Goal: Task Accomplishment & Management: Manage account settings

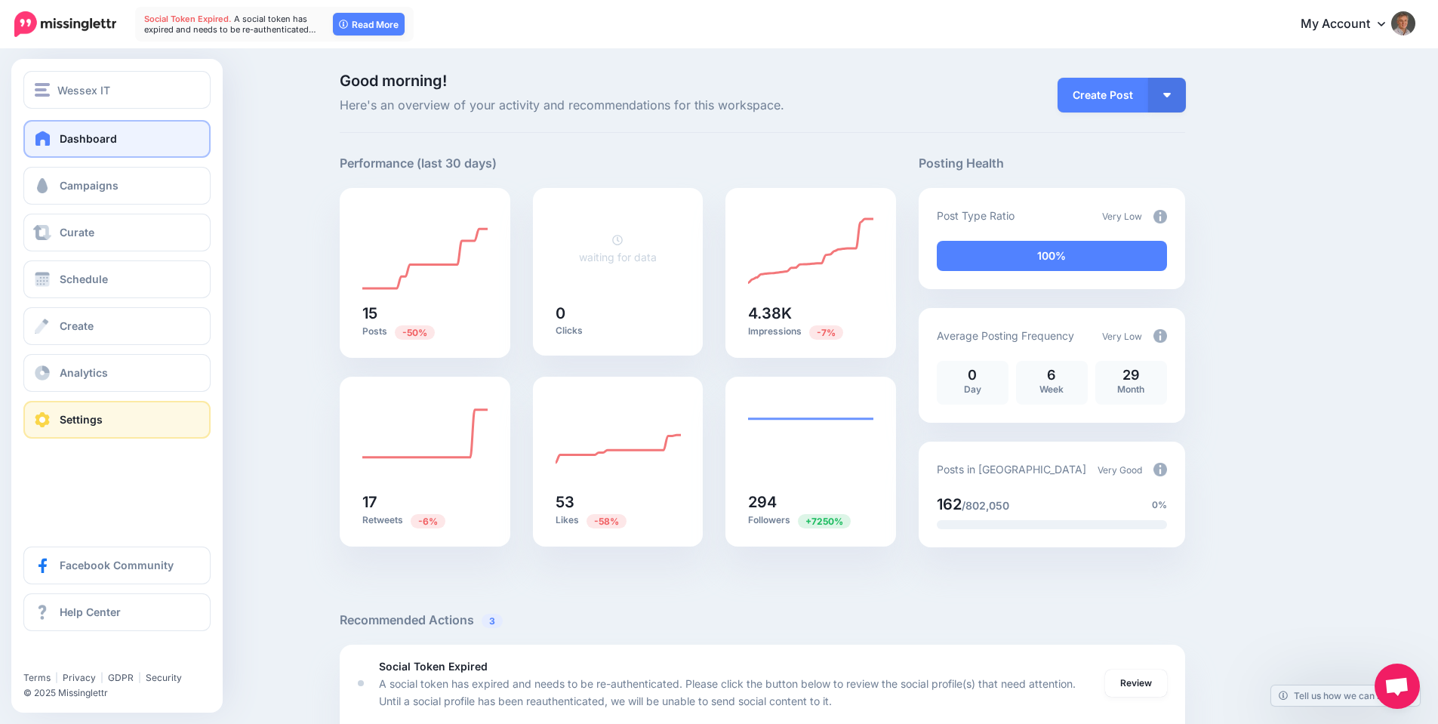
click at [82, 416] on span "Settings" at bounding box center [81, 419] width 43 height 13
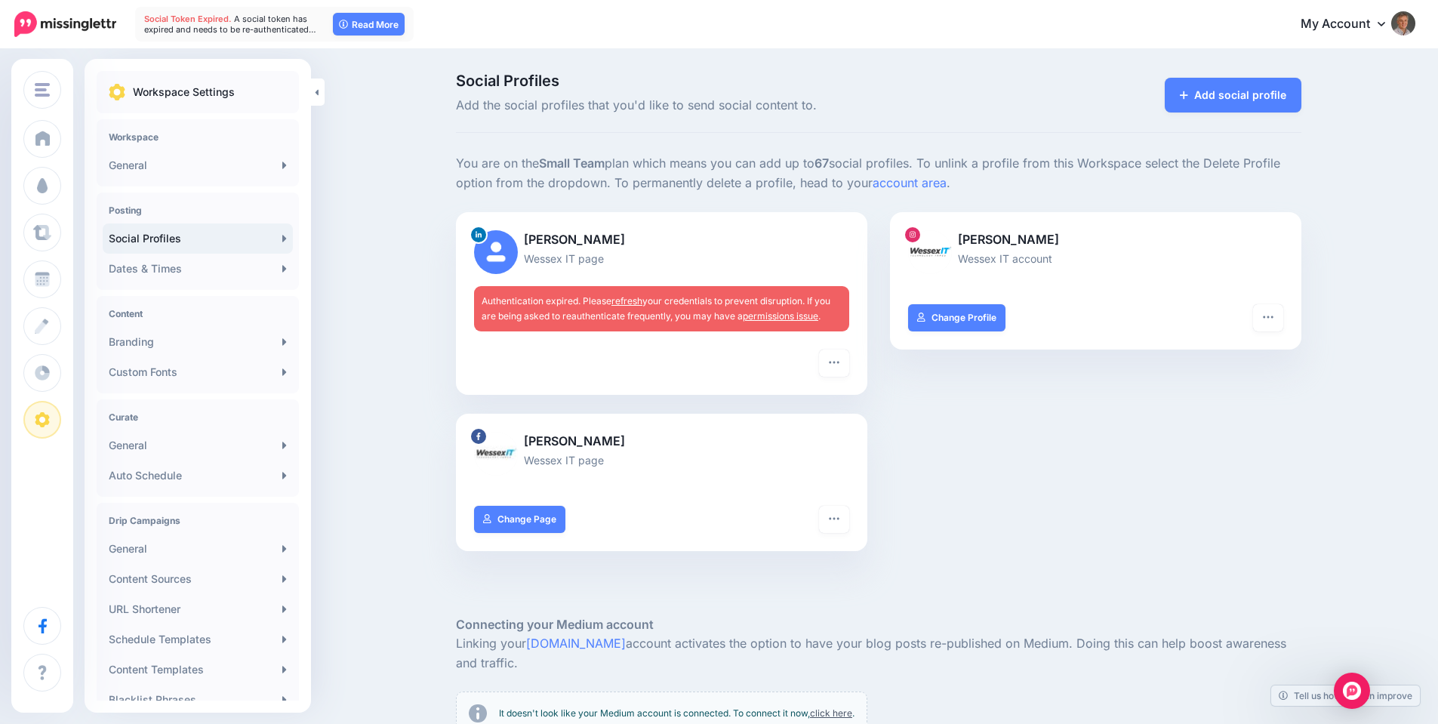
click at [641, 301] on link "refresh" at bounding box center [626, 300] width 31 height 11
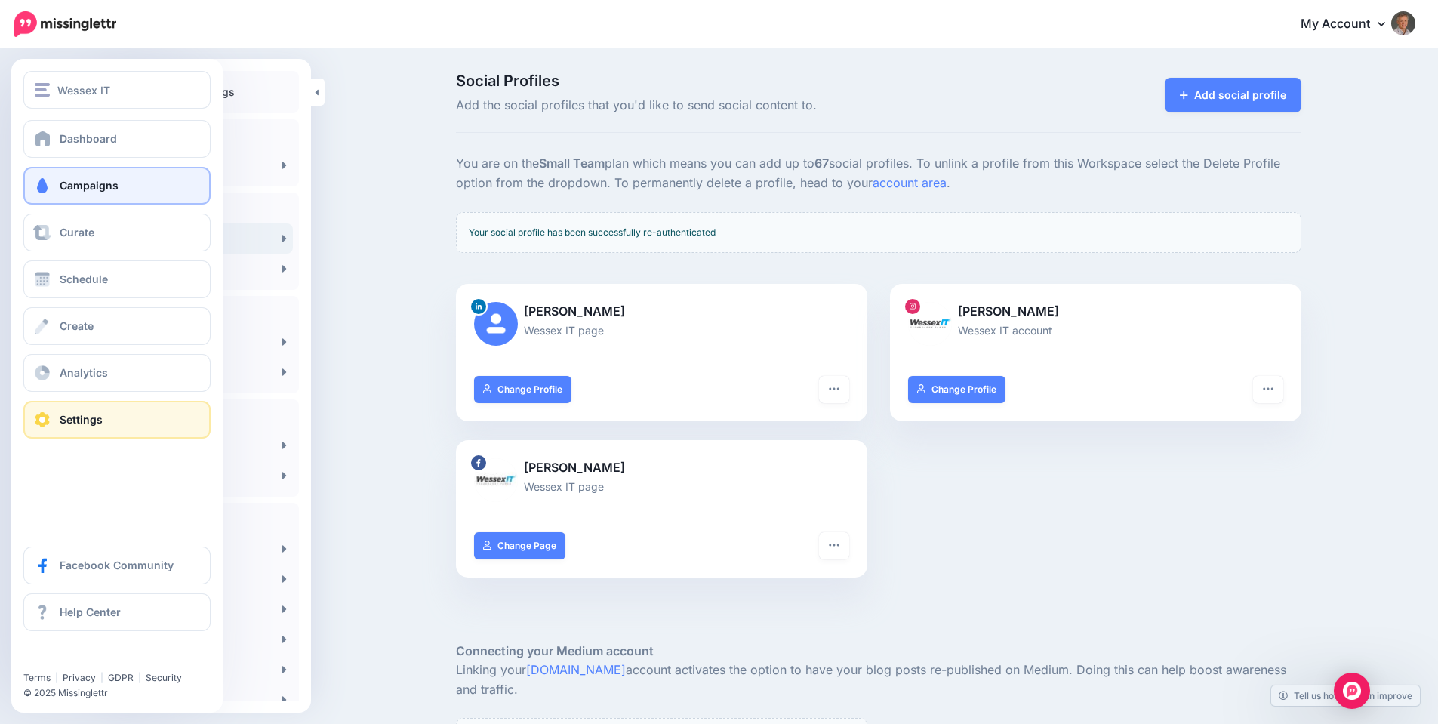
click at [79, 186] on span "Campaigns" at bounding box center [89, 185] width 59 height 13
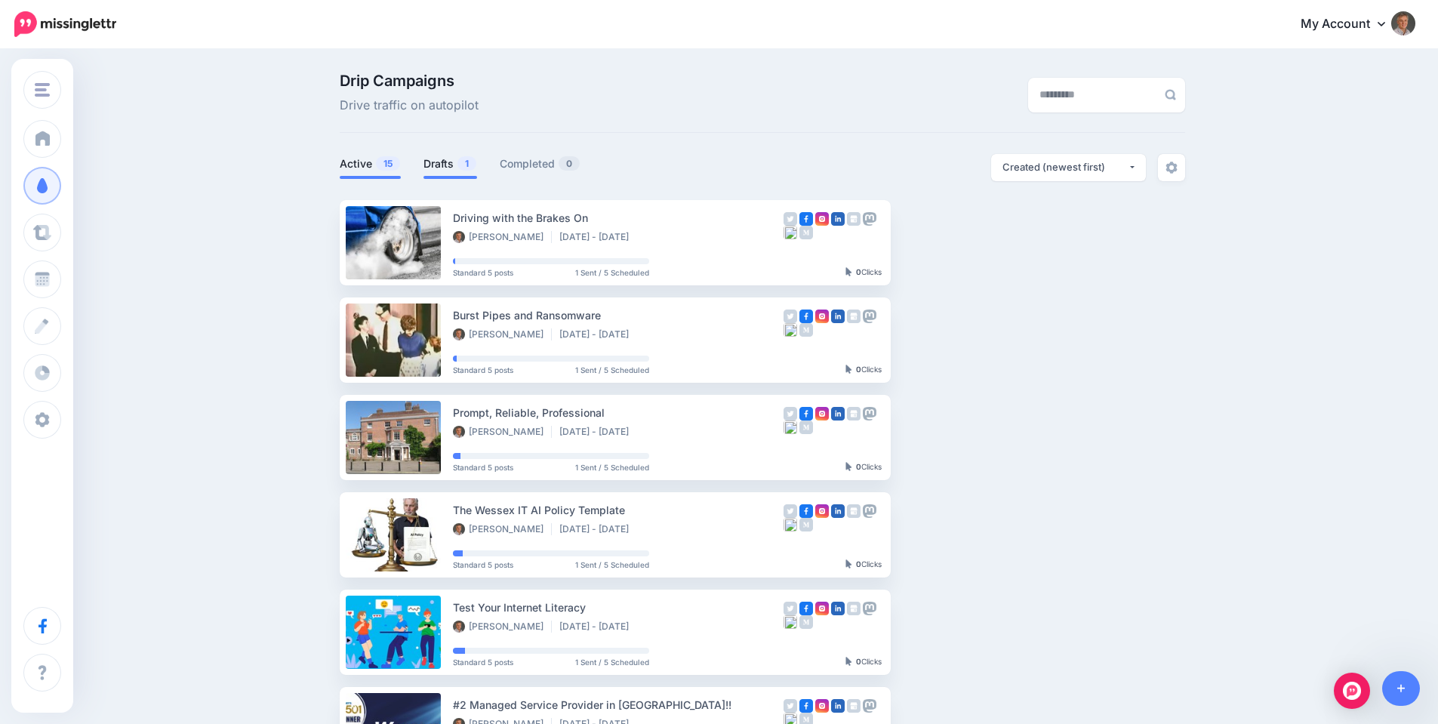
click at [454, 163] on link "Drafts 1" at bounding box center [450, 164] width 54 height 18
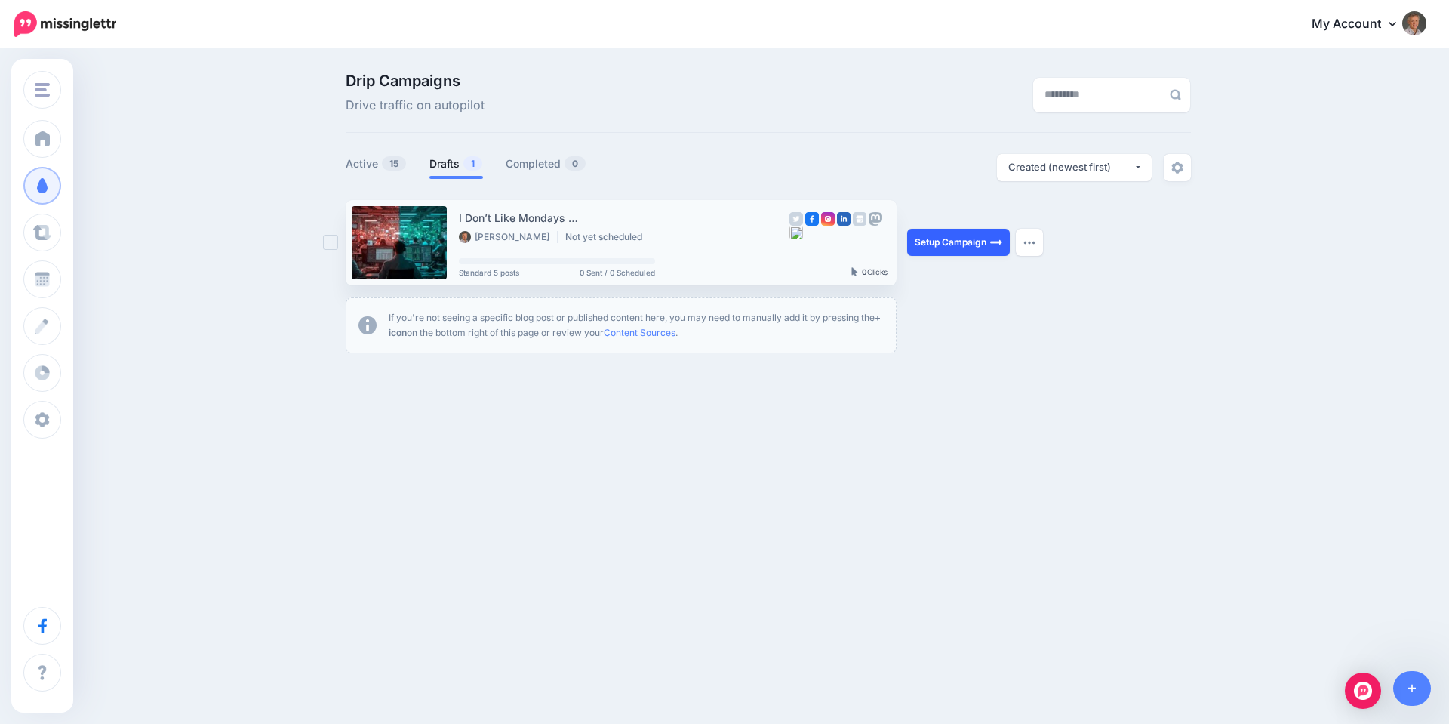
click at [939, 242] on link "Setup Campaign" at bounding box center [958, 242] width 103 height 27
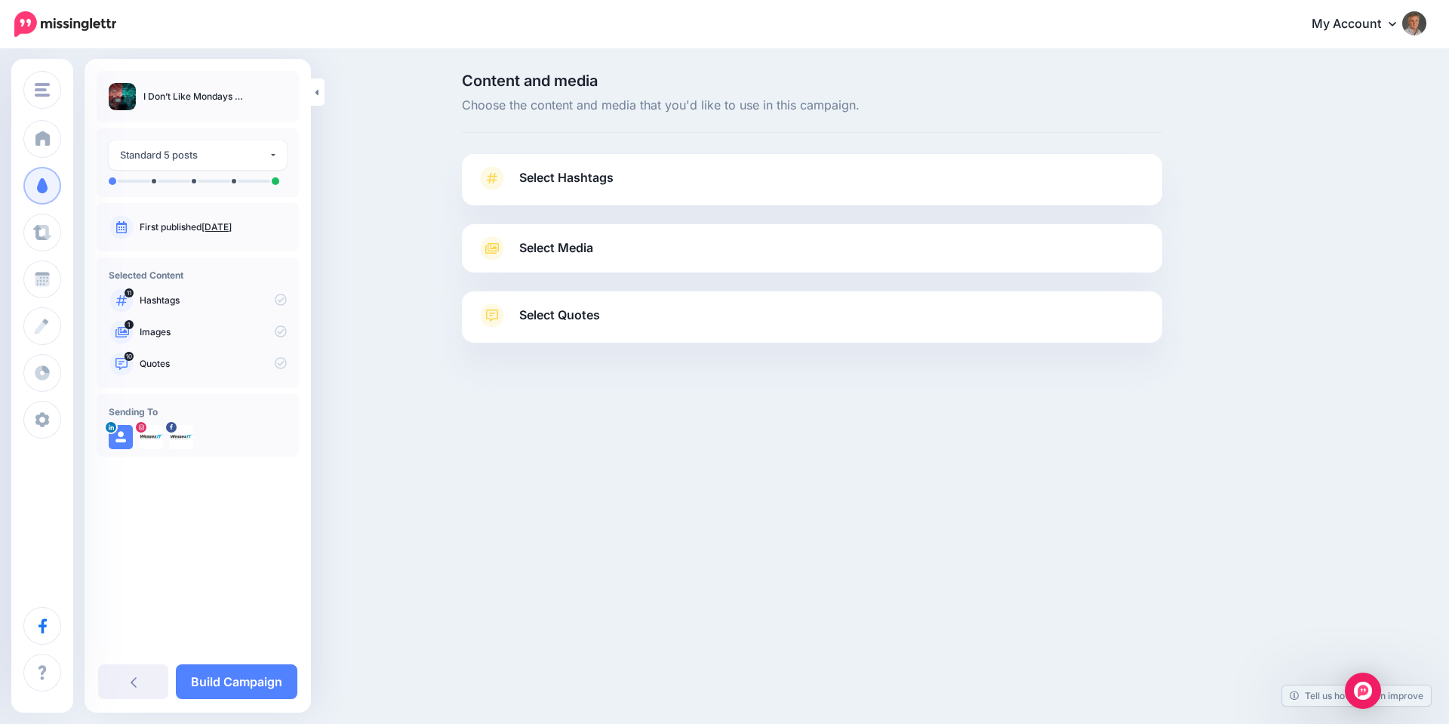
click at [567, 183] on span "Select Hashtags" at bounding box center [566, 178] width 94 height 20
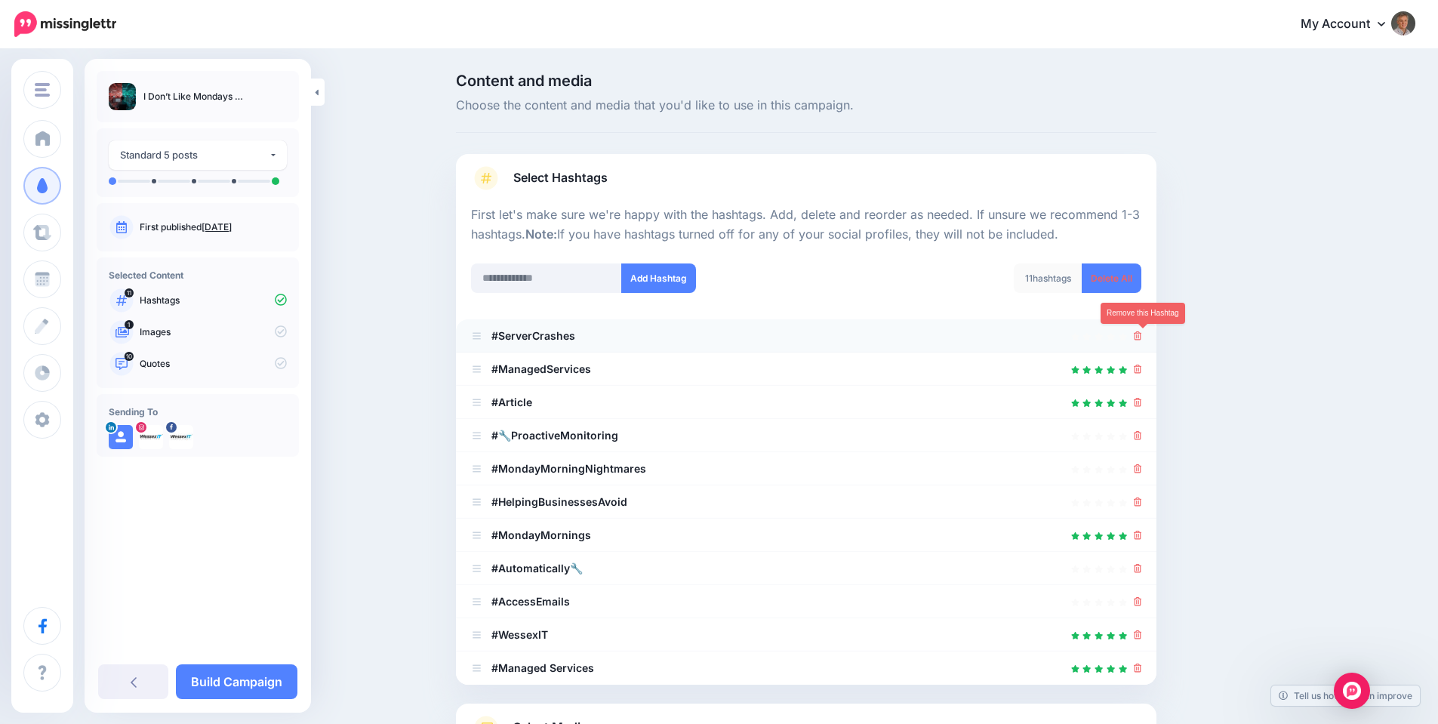
click at [1142, 337] on icon at bounding box center [1138, 335] width 8 height 9
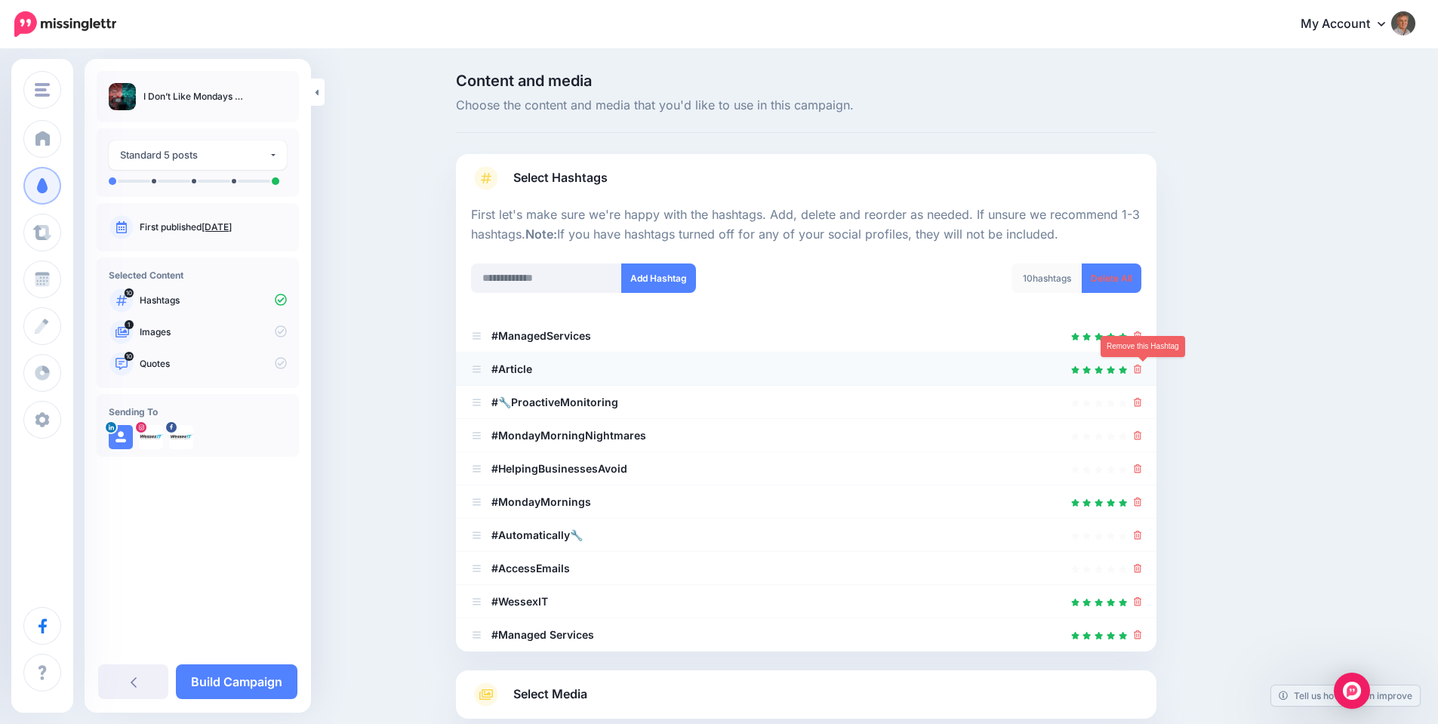
click at [1141, 370] on icon at bounding box center [1138, 369] width 8 height 9
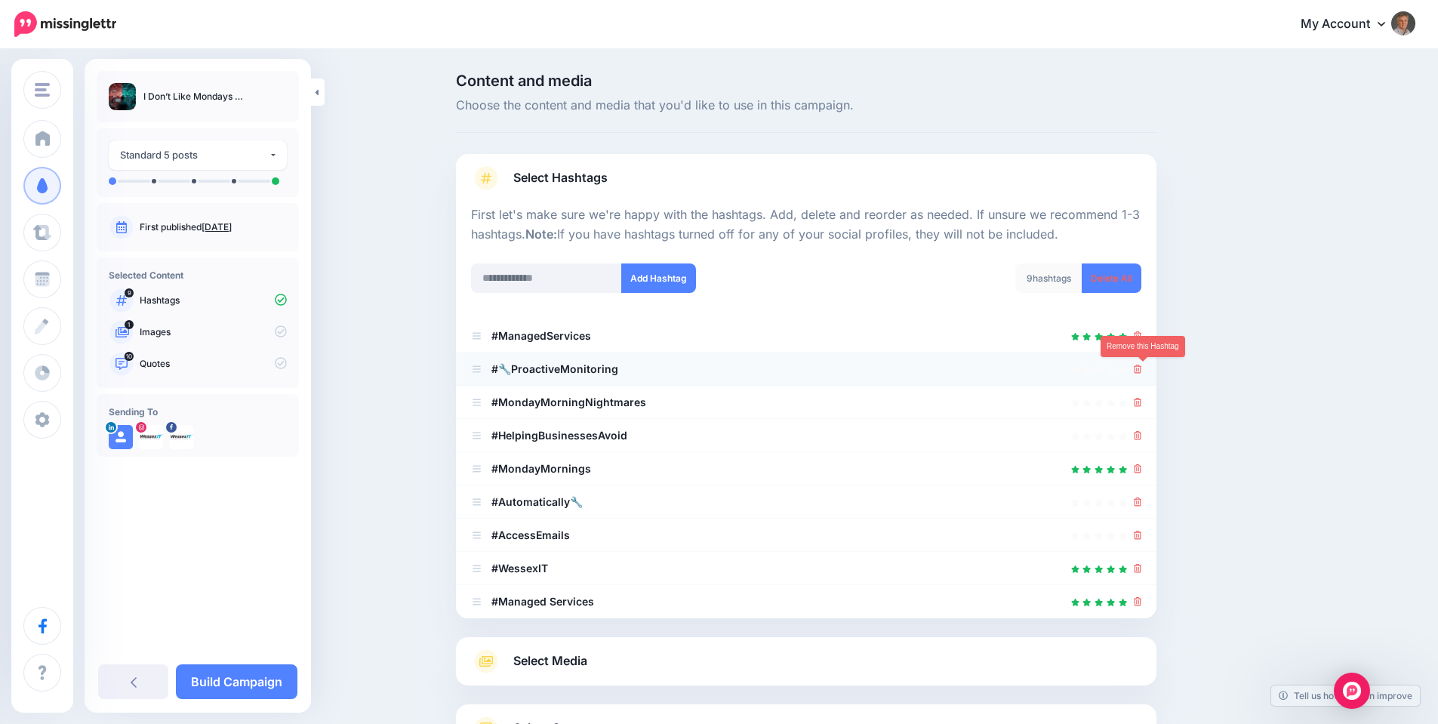
click at [1142, 371] on icon at bounding box center [1138, 369] width 8 height 9
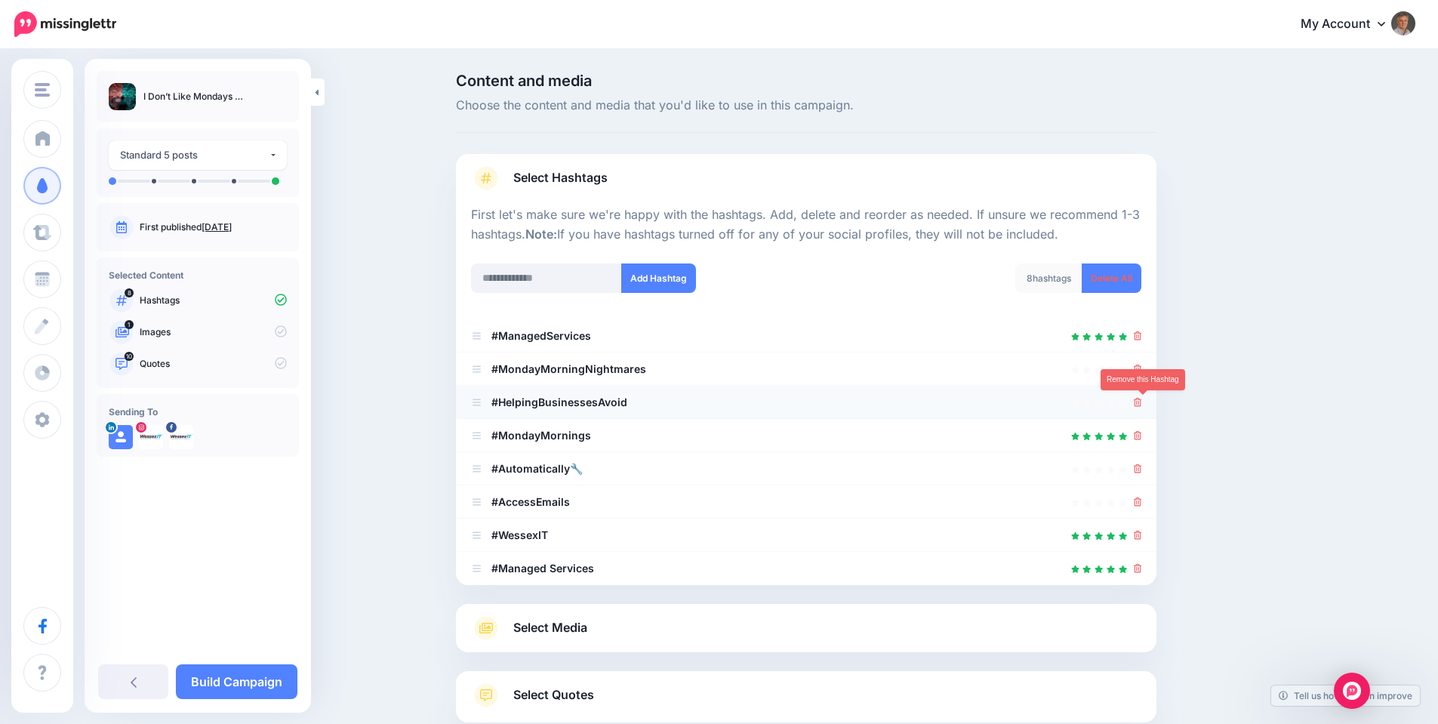
click at [1142, 402] on icon at bounding box center [1138, 402] width 8 height 9
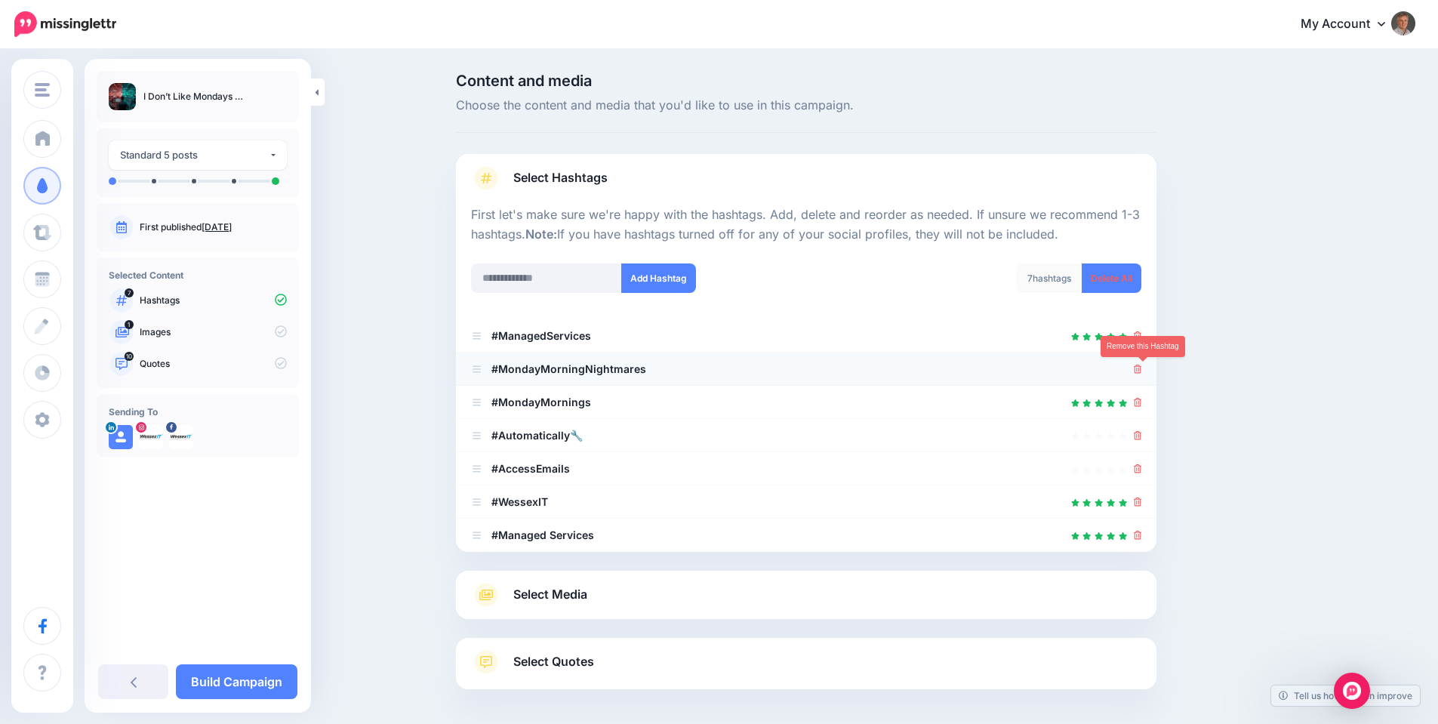
click at [1142, 371] on icon at bounding box center [1138, 369] width 8 height 9
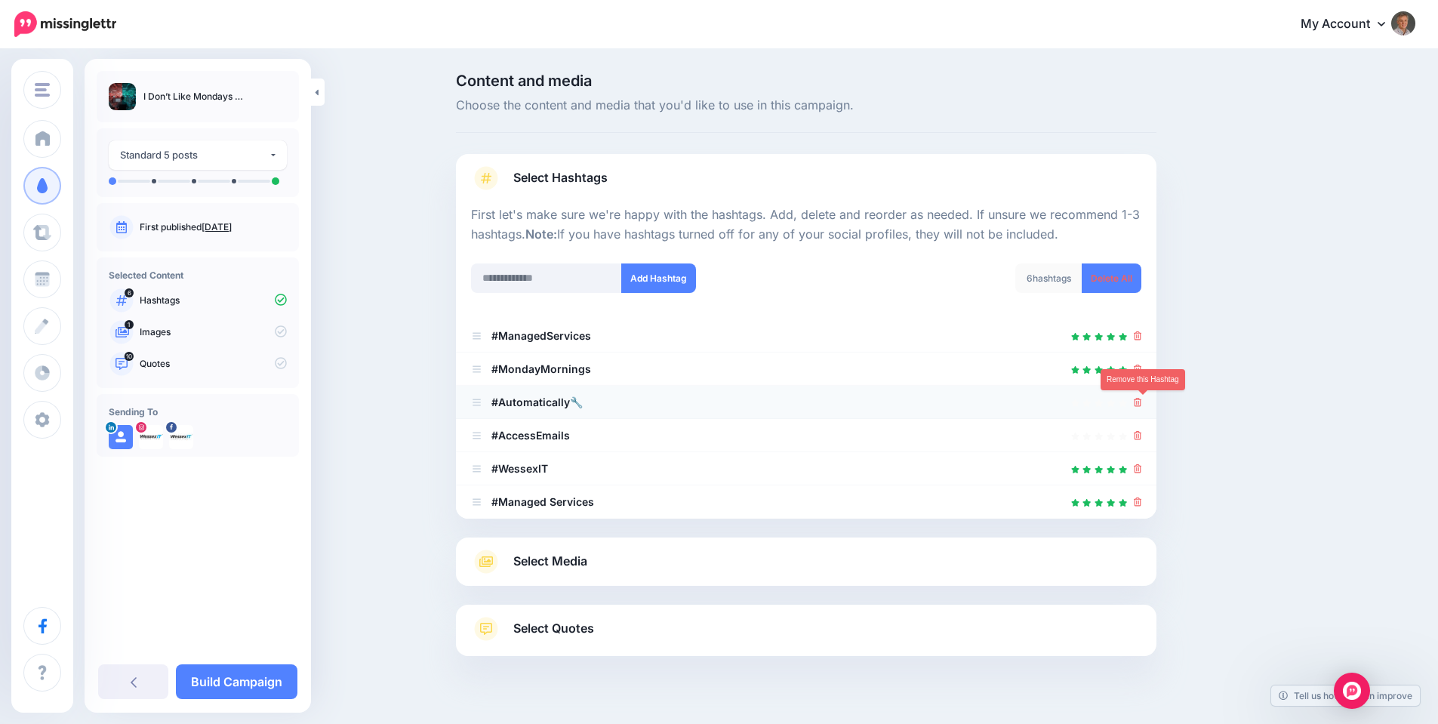
click at [1142, 403] on icon at bounding box center [1138, 402] width 8 height 9
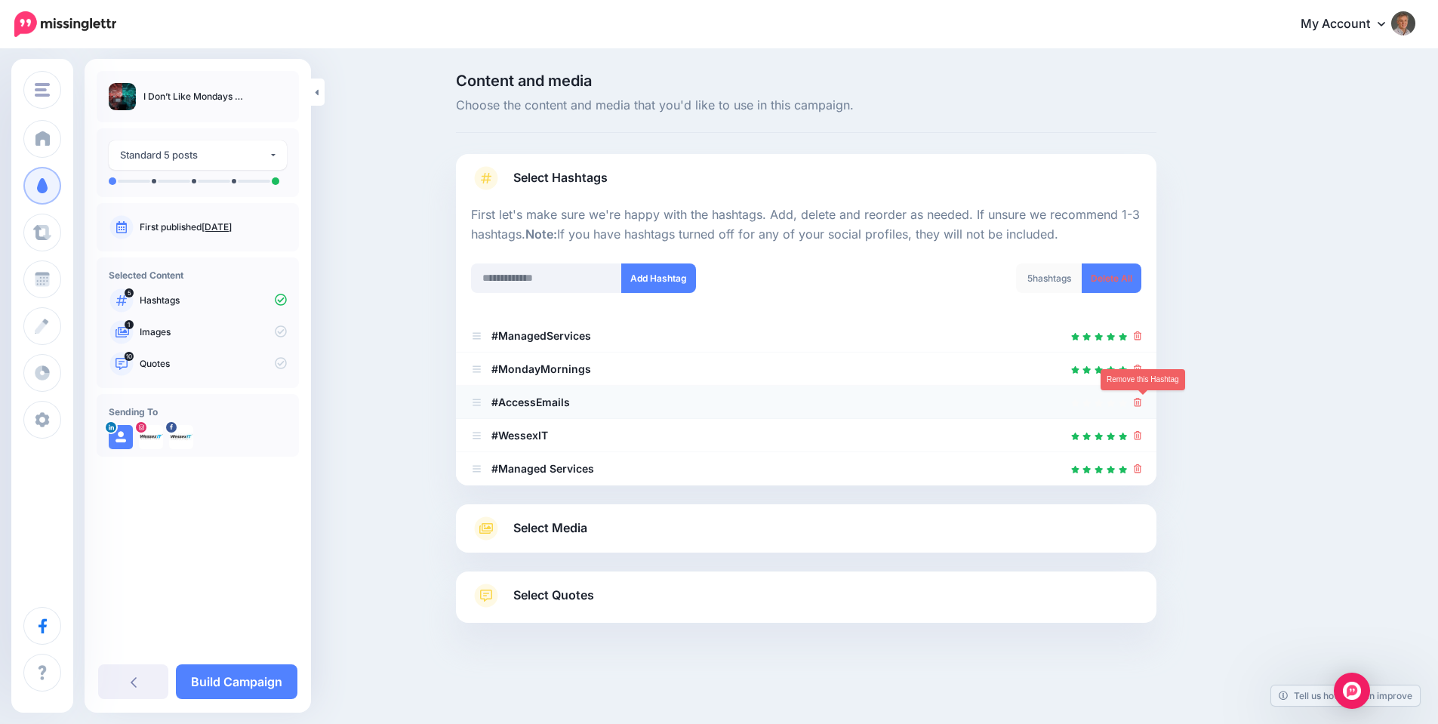
click at [1142, 405] on icon at bounding box center [1138, 402] width 8 height 9
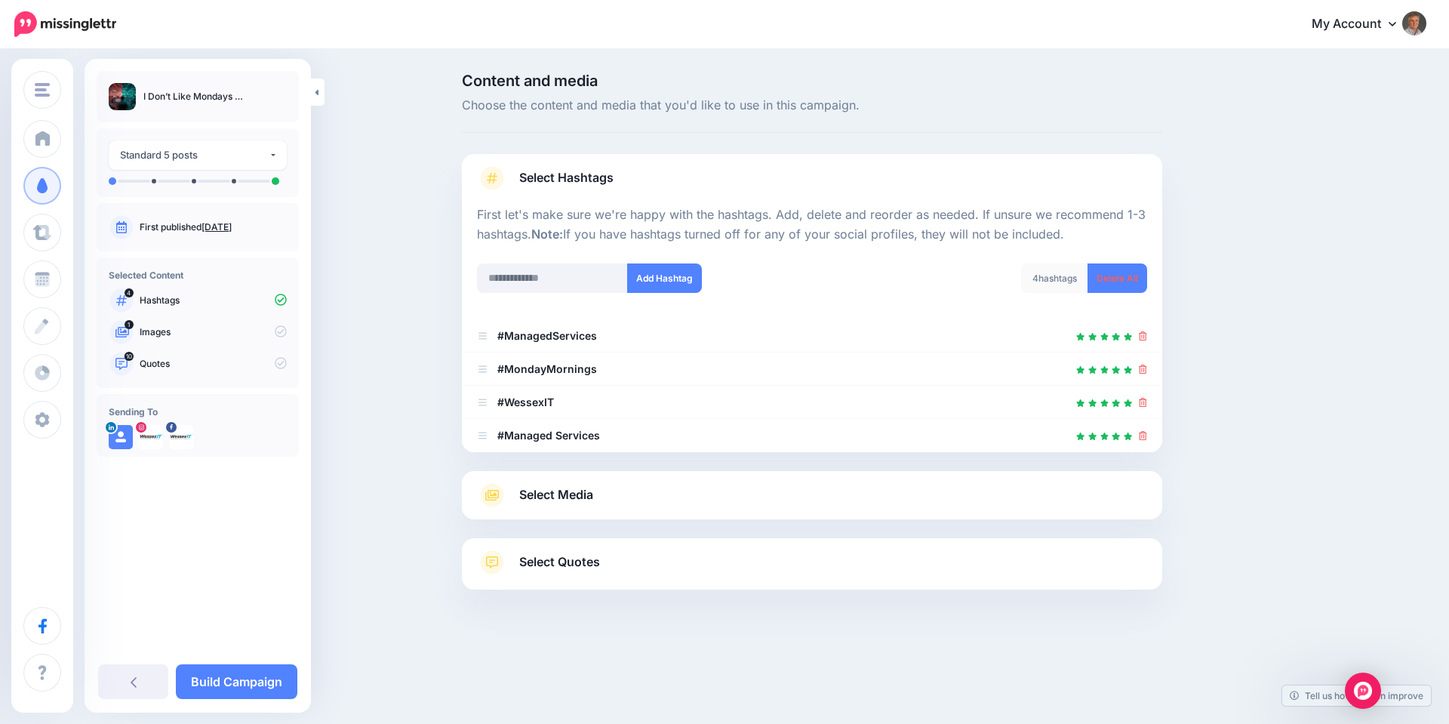
click at [551, 485] on span "Select Media" at bounding box center [556, 495] width 74 height 20
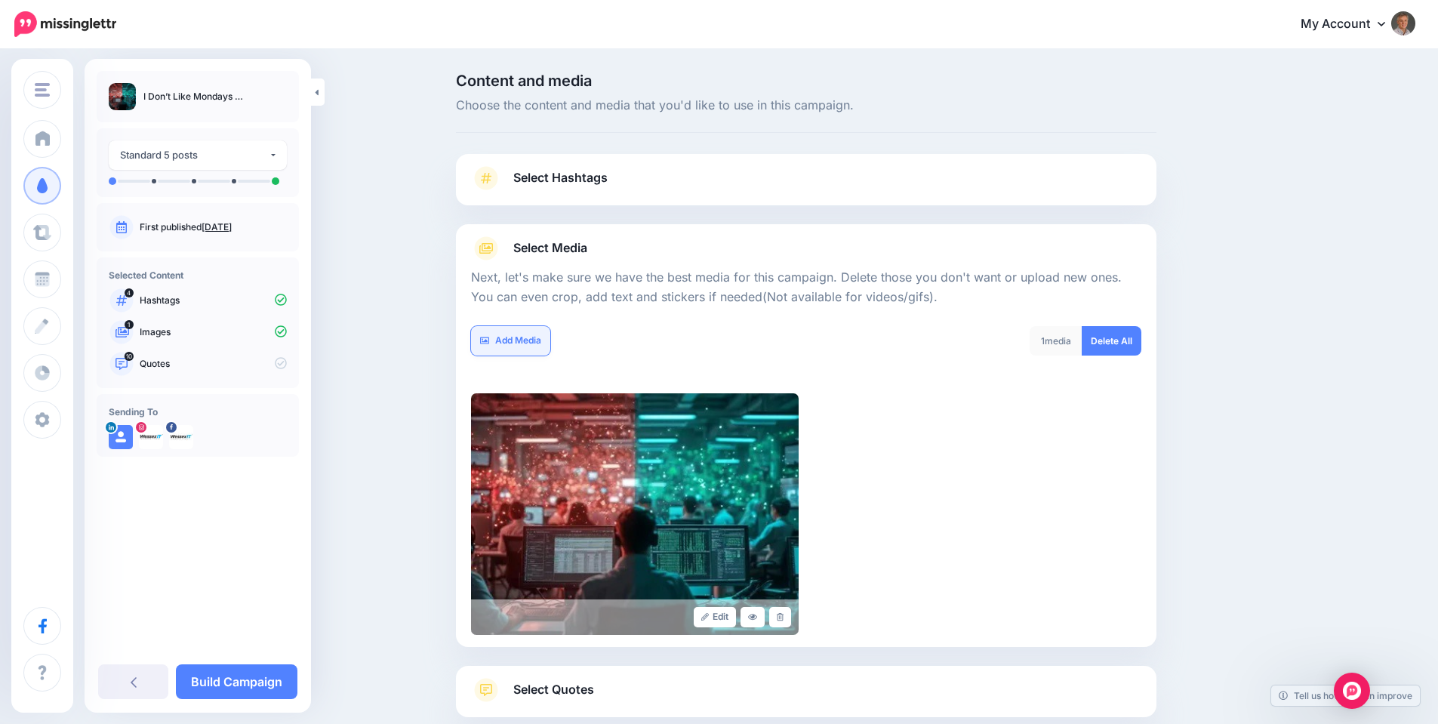
click at [522, 338] on link "Add Media" at bounding box center [510, 340] width 79 height 29
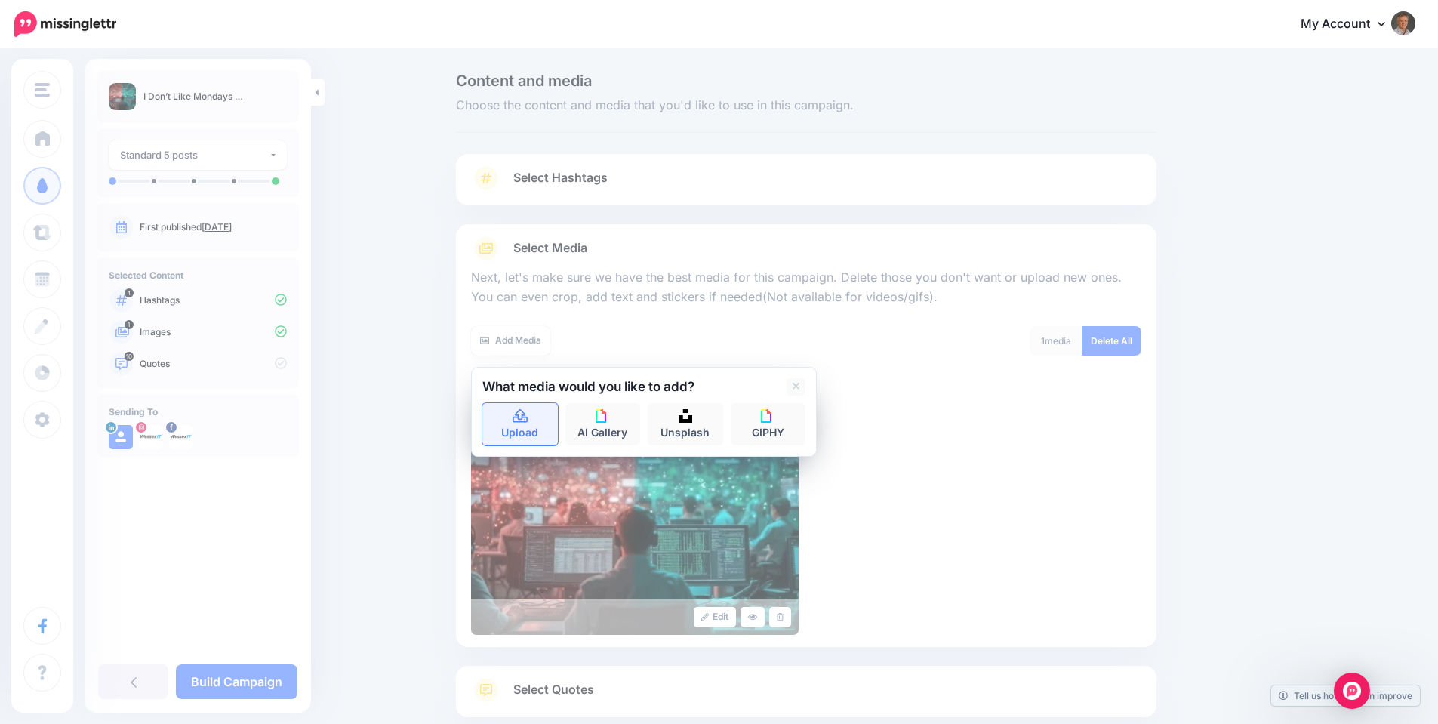
click at [528, 421] on icon at bounding box center [520, 416] width 15 height 14
click at [537, 422] on link "Upload" at bounding box center [519, 424] width 75 height 42
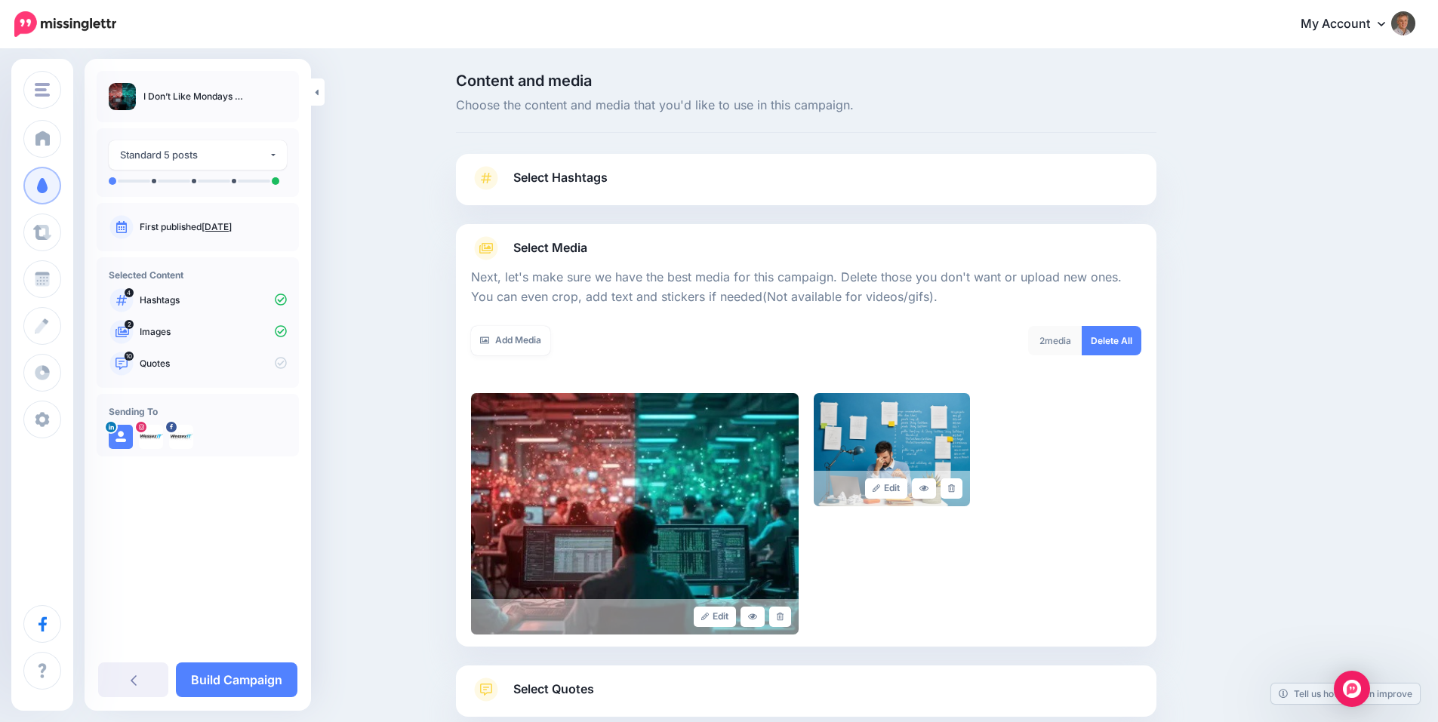
scroll to position [93, 0]
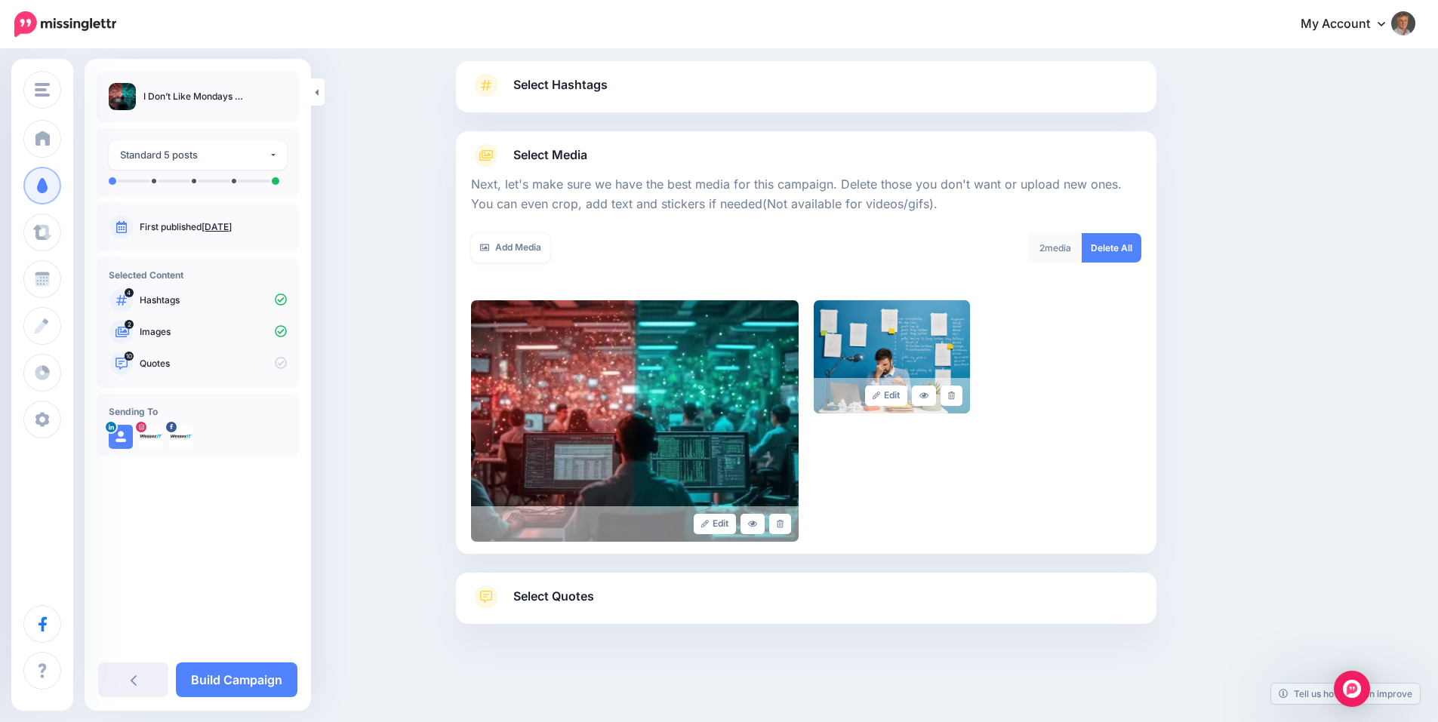
click at [555, 602] on span "Select Quotes" at bounding box center [553, 597] width 81 height 20
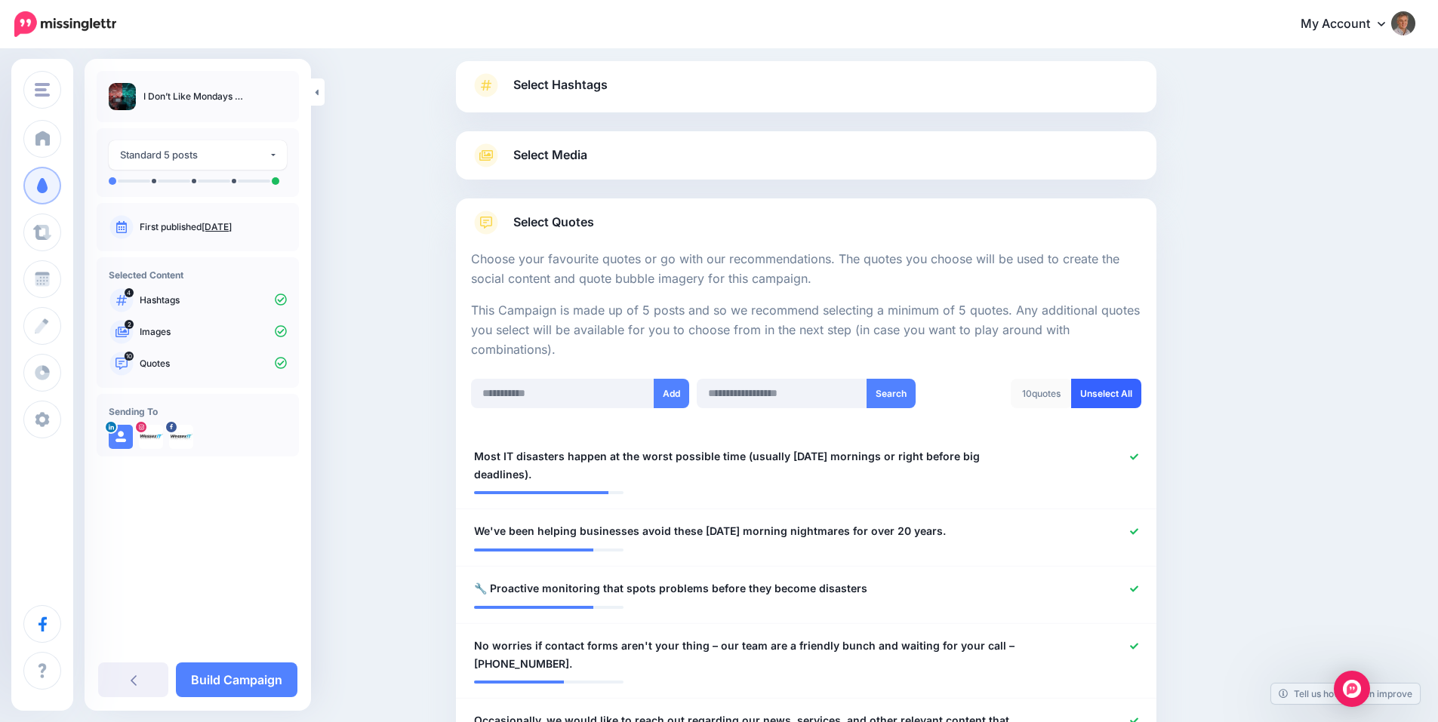
click at [1119, 391] on link "Unselect All" at bounding box center [1106, 393] width 70 height 29
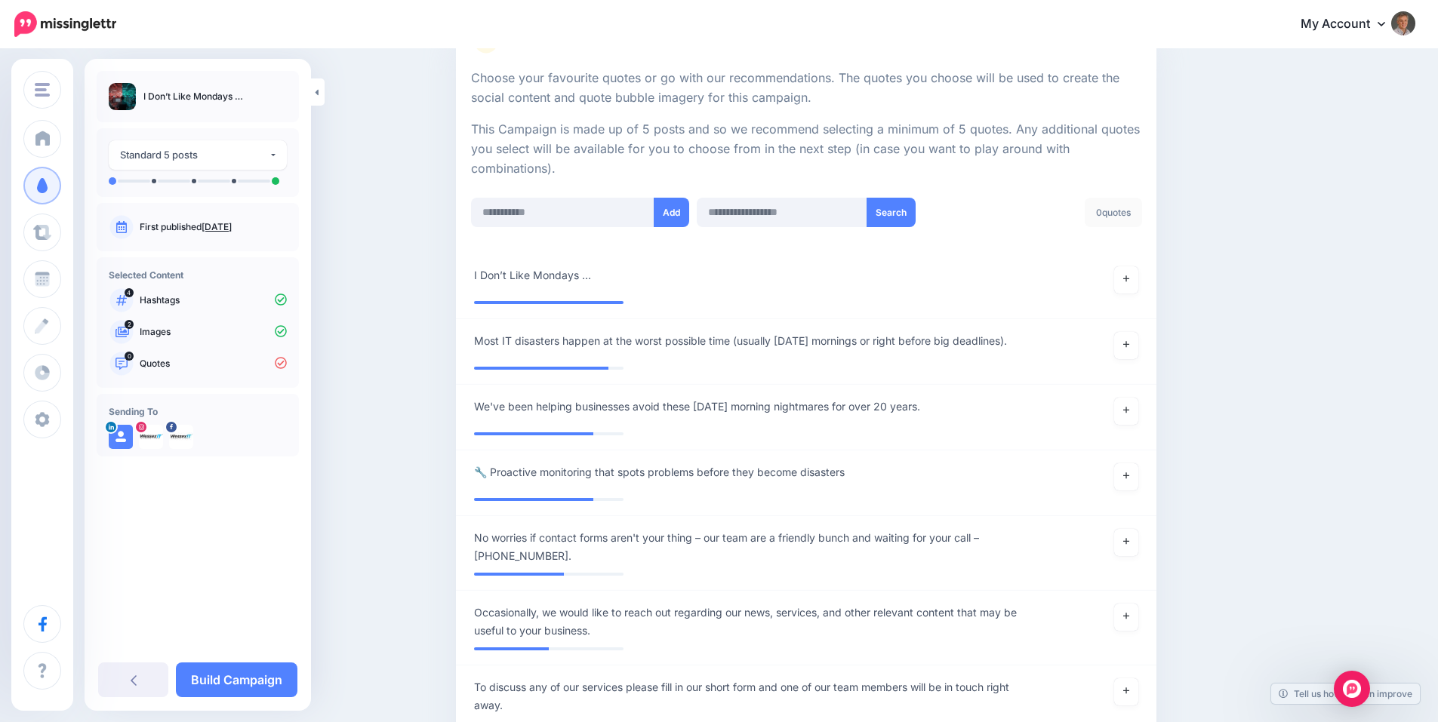
scroll to position [277, 0]
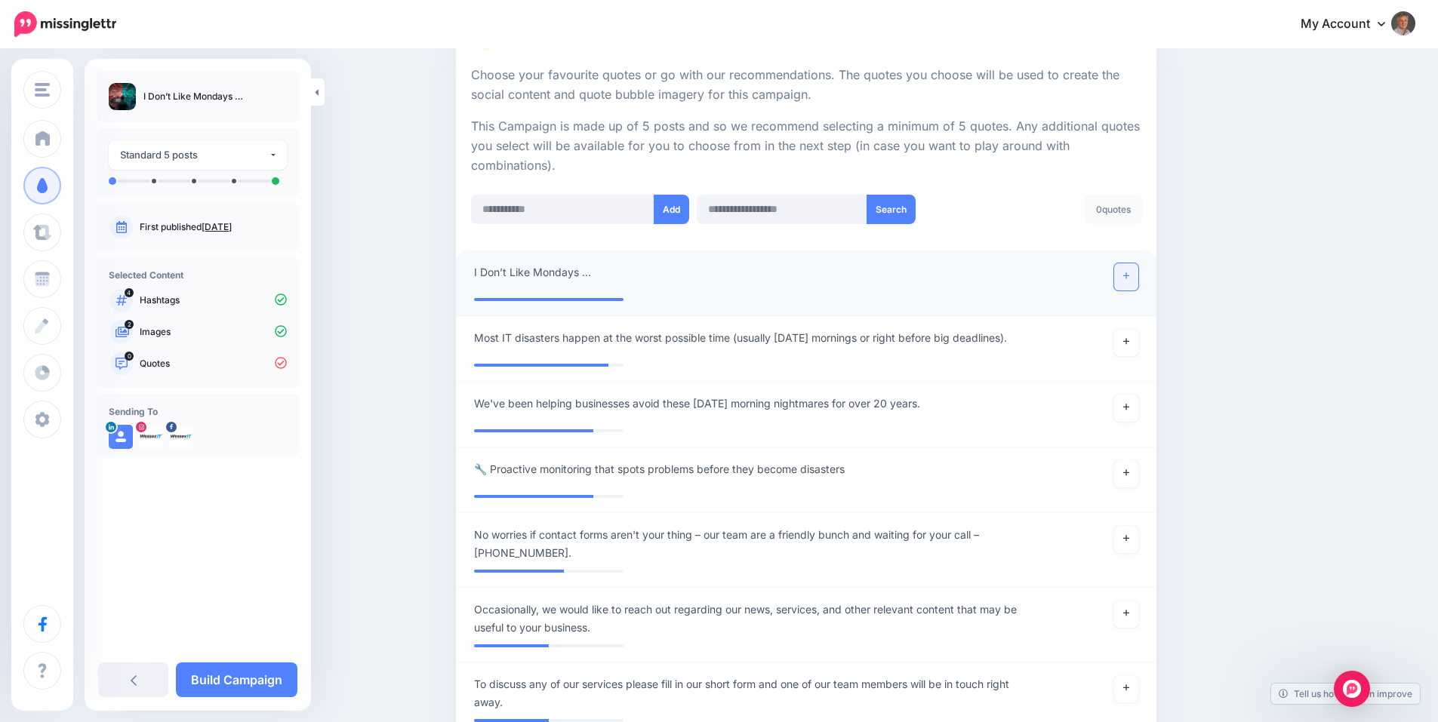
click at [1129, 276] on icon at bounding box center [1126, 276] width 6 height 6
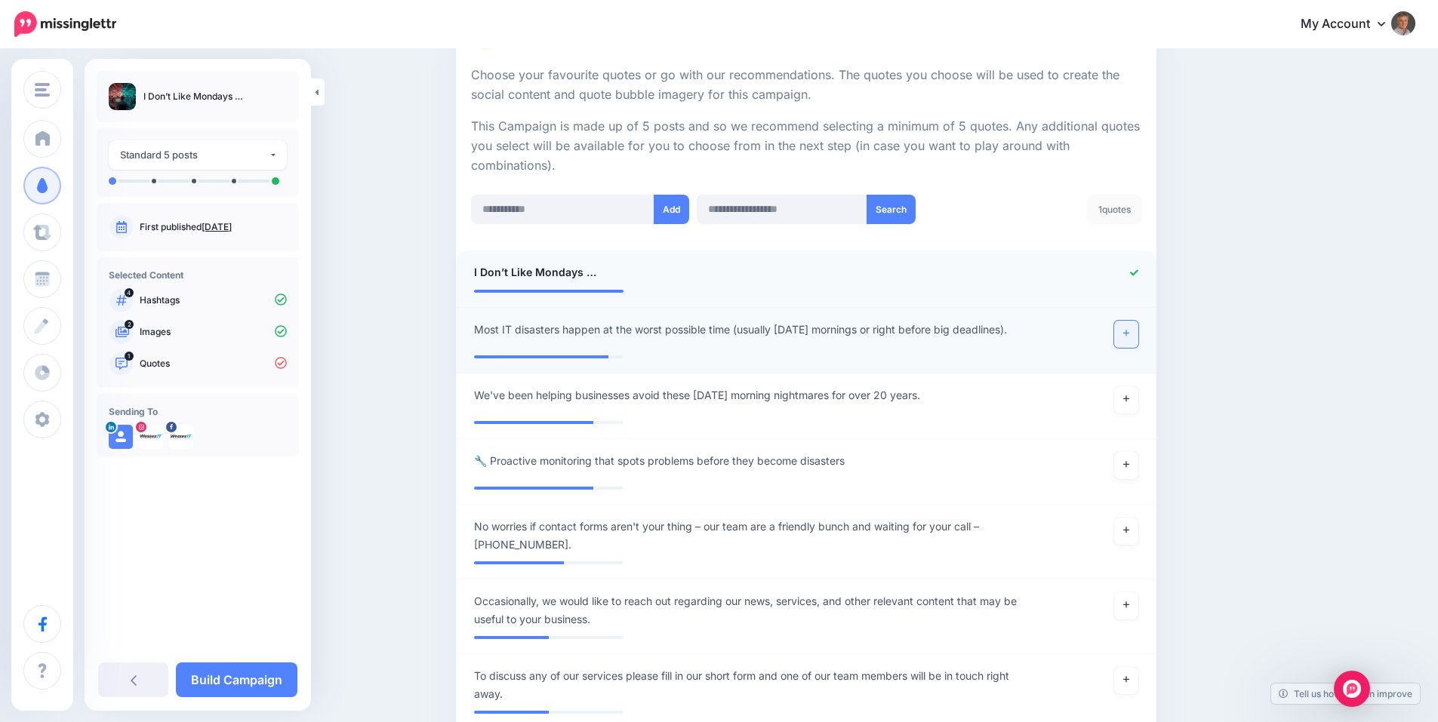
click at [1129, 336] on icon at bounding box center [1126, 333] width 6 height 8
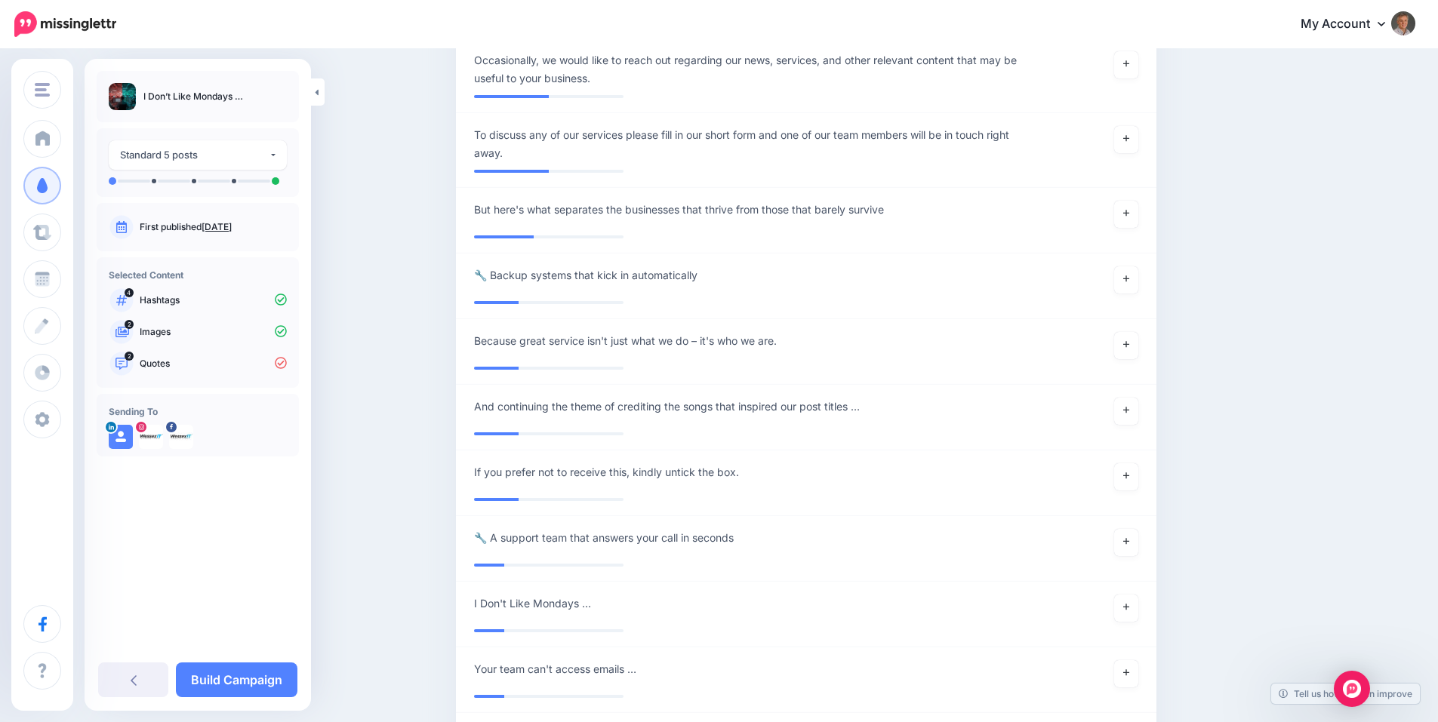
scroll to position [830, 0]
click at [1128, 342] on icon at bounding box center [1126, 341] width 6 height 8
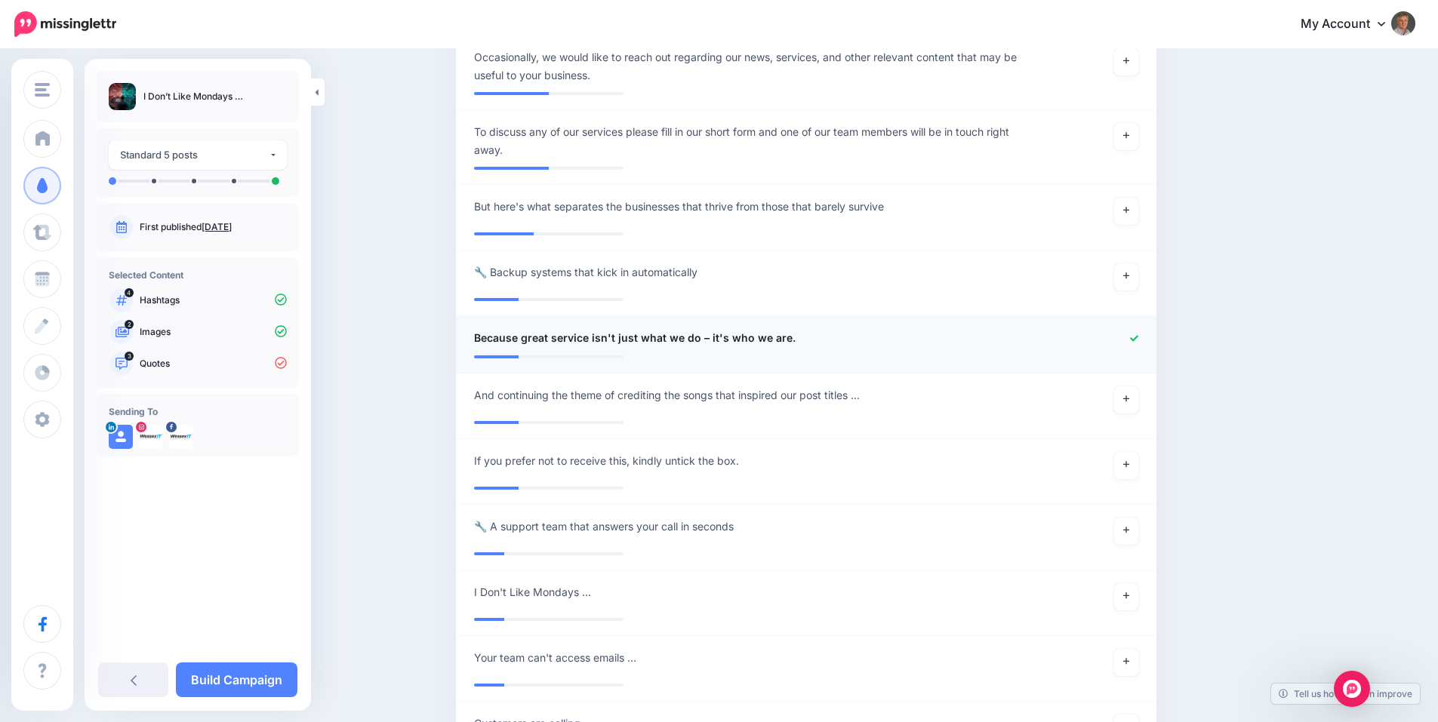
click at [527, 337] on span "Because great service isn't just what we do – it's who we are." at bounding box center [635, 338] width 322 height 18
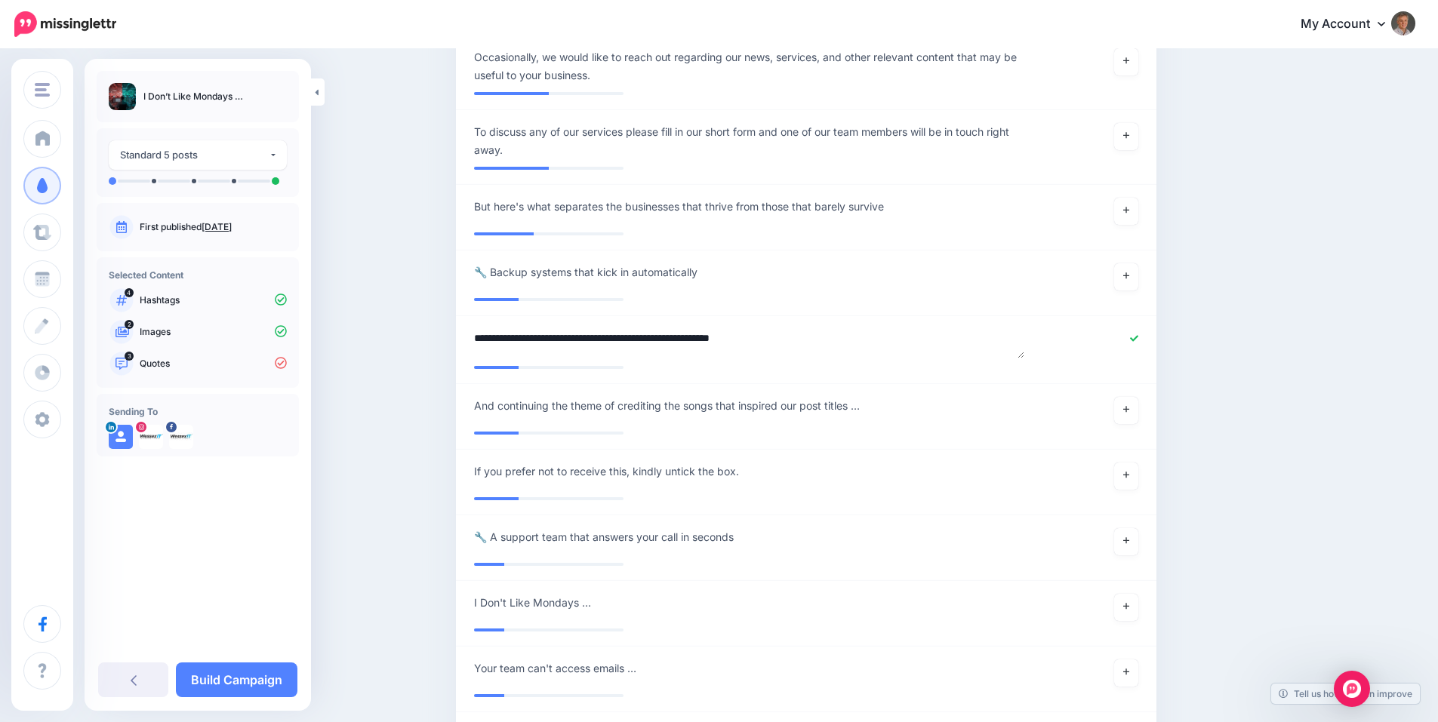
drag, startPoint x: 531, startPoint y: 340, endPoint x: 454, endPoint y: 342, distance: 76.3
click at [454, 341] on div "Content and media Choose the content and media that you'd like to use in this c…" at bounding box center [806, 48] width 723 height 1611
type textarea "**********"
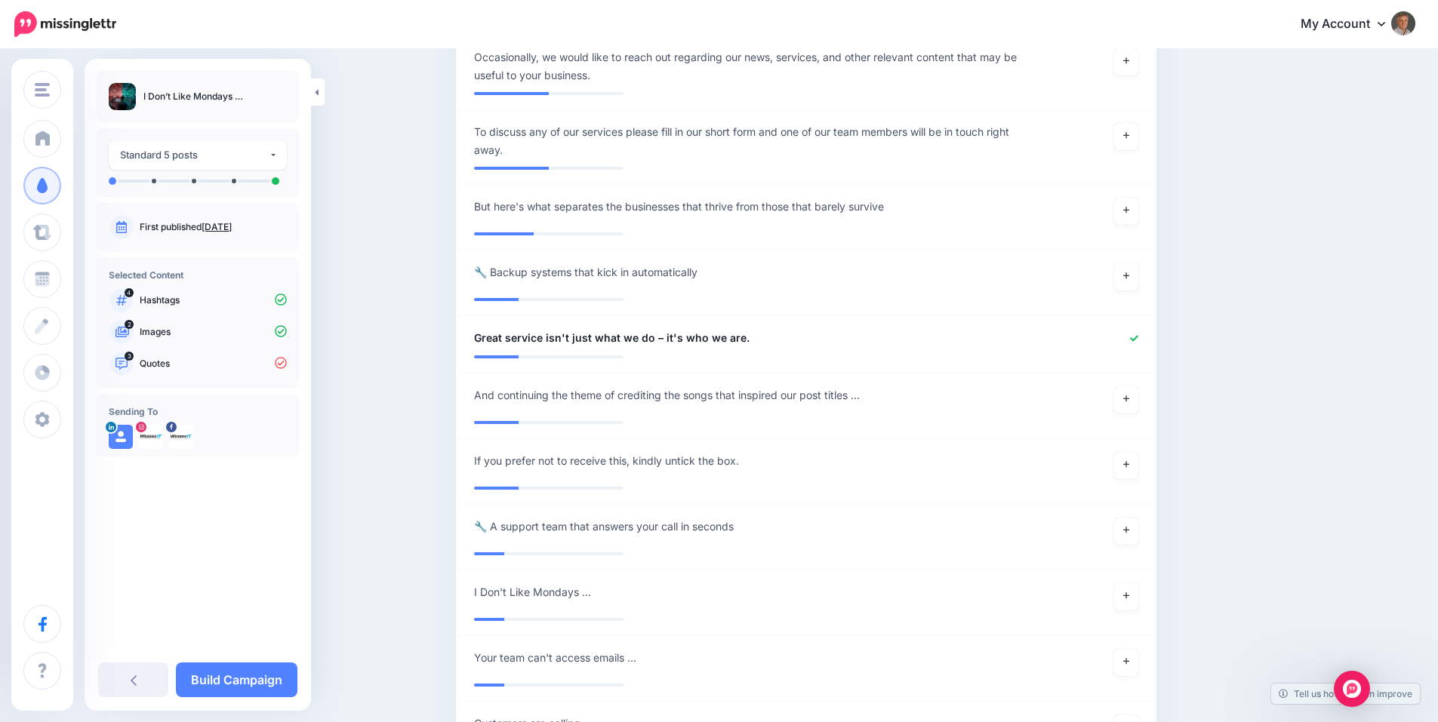
click at [1249, 397] on div "Content and media Choose the content and media that you'd like to use in this c…" at bounding box center [879, 43] width 868 height 1600
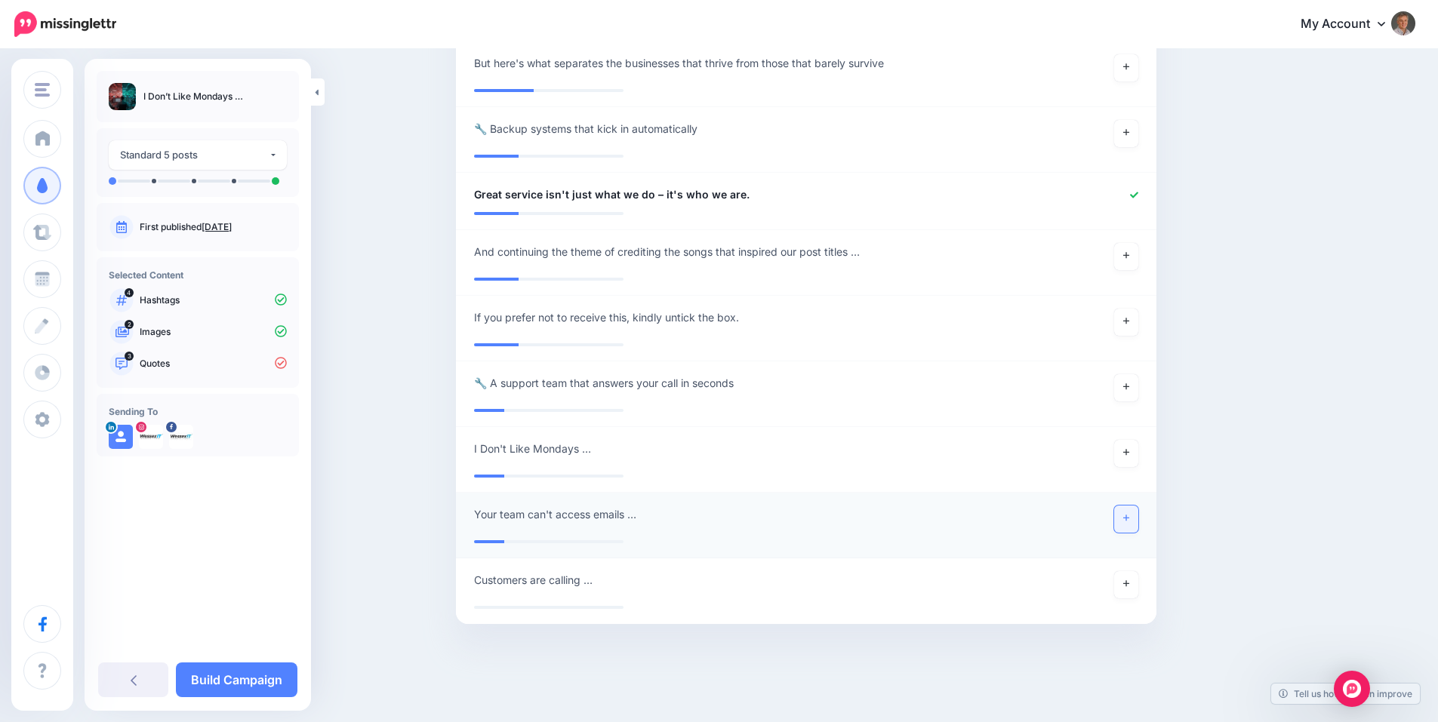
click at [1129, 518] on icon at bounding box center [1126, 519] width 6 height 6
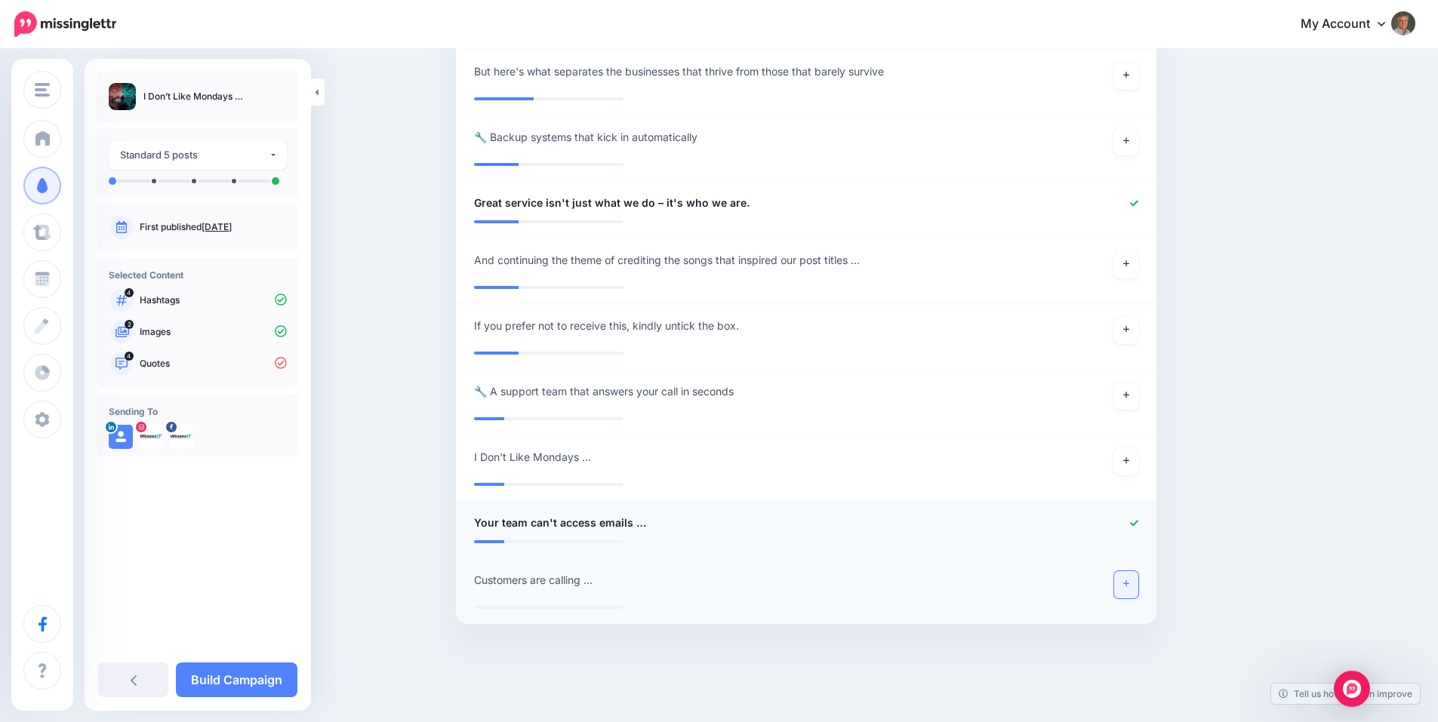
click at [1129, 587] on icon at bounding box center [1126, 584] width 6 height 8
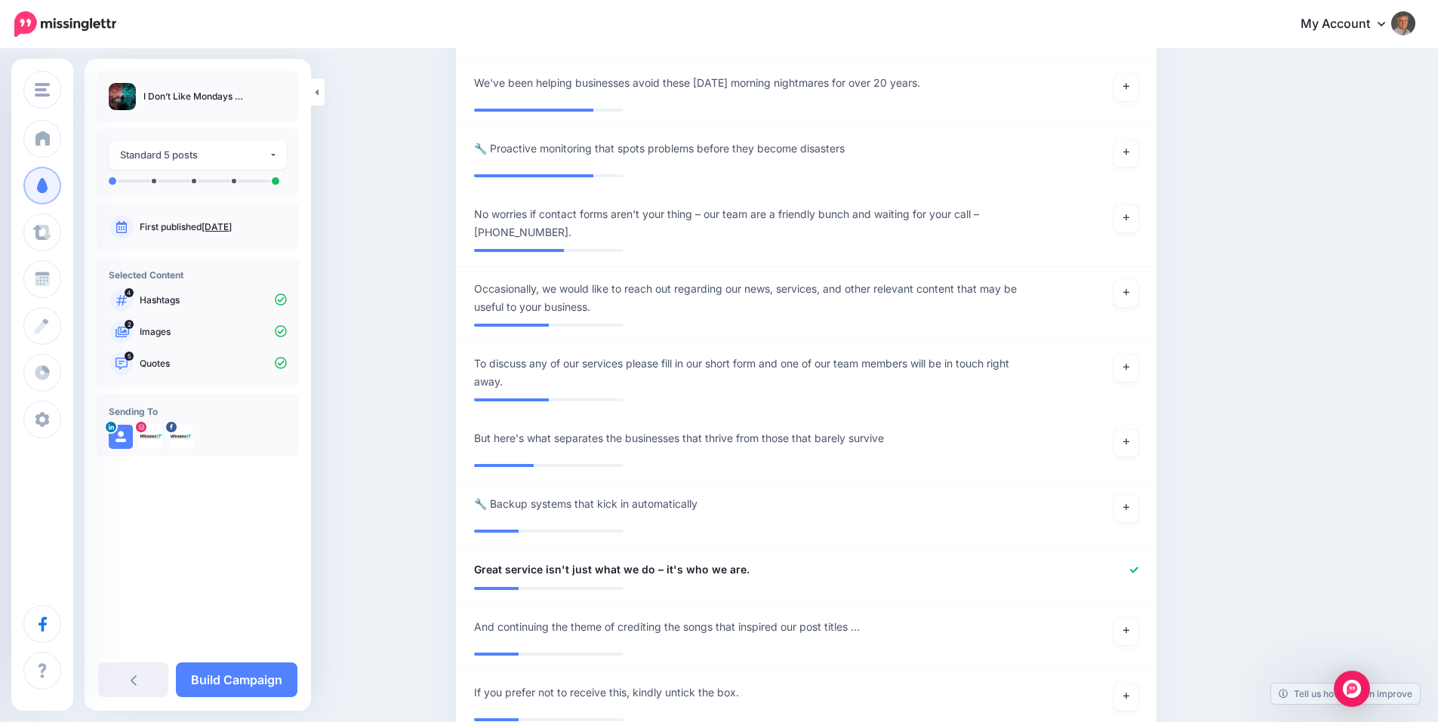
scroll to position [957, 0]
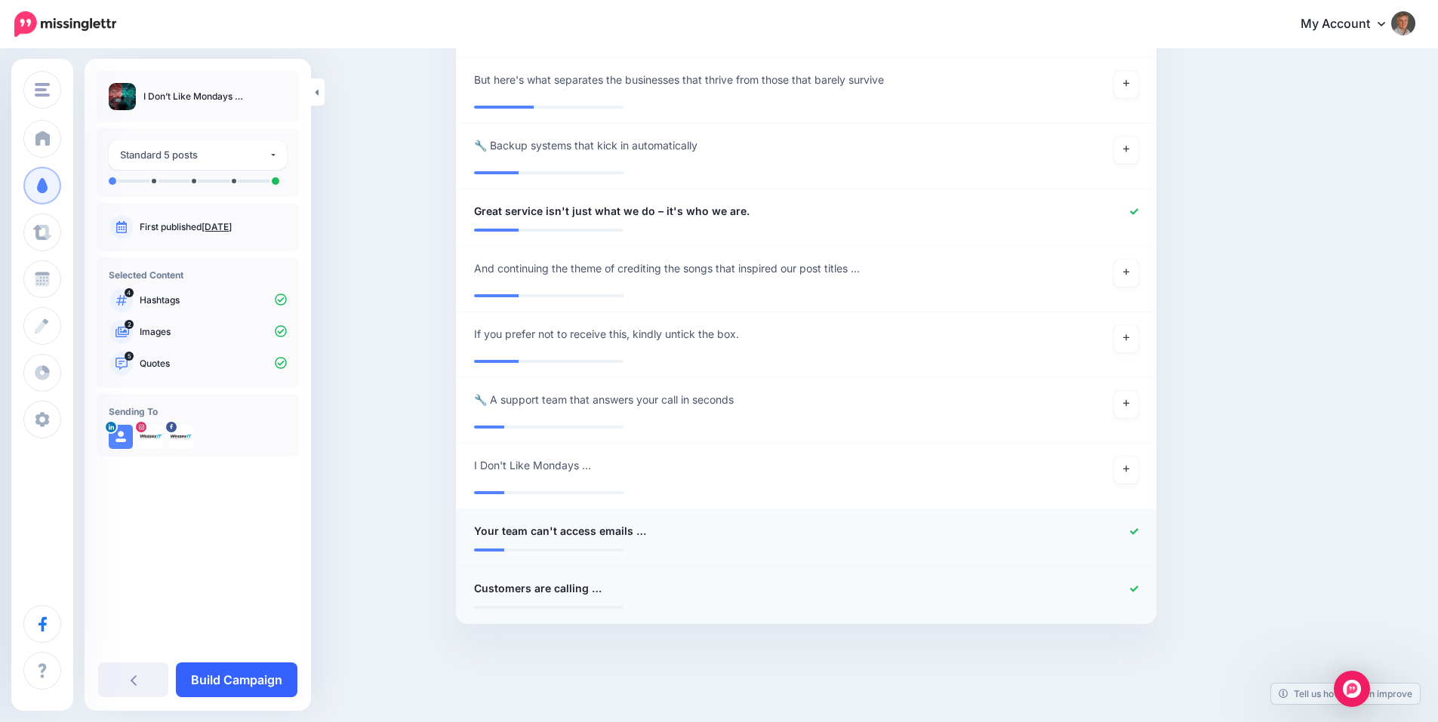
click at [267, 682] on link "Build Campaign" at bounding box center [237, 680] width 122 height 35
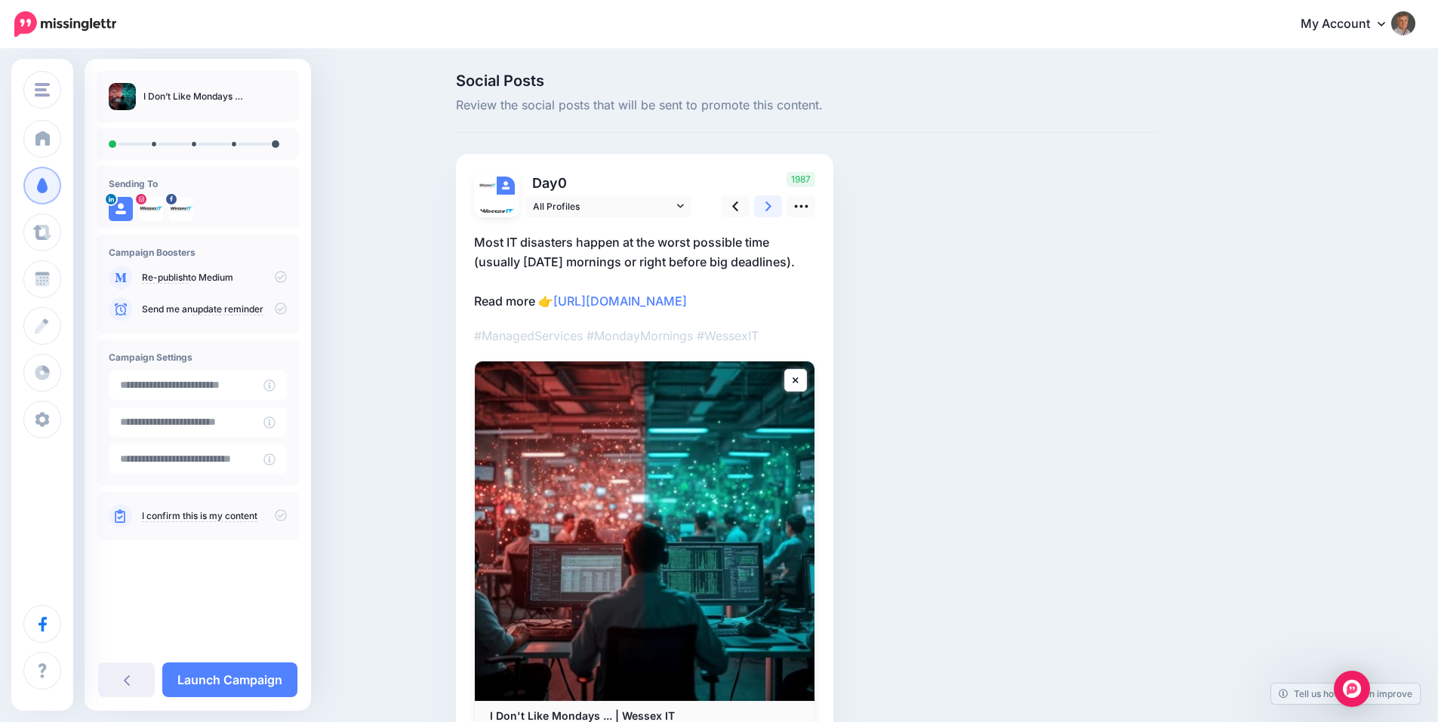
click at [771, 206] on icon at bounding box center [768, 207] width 6 height 10
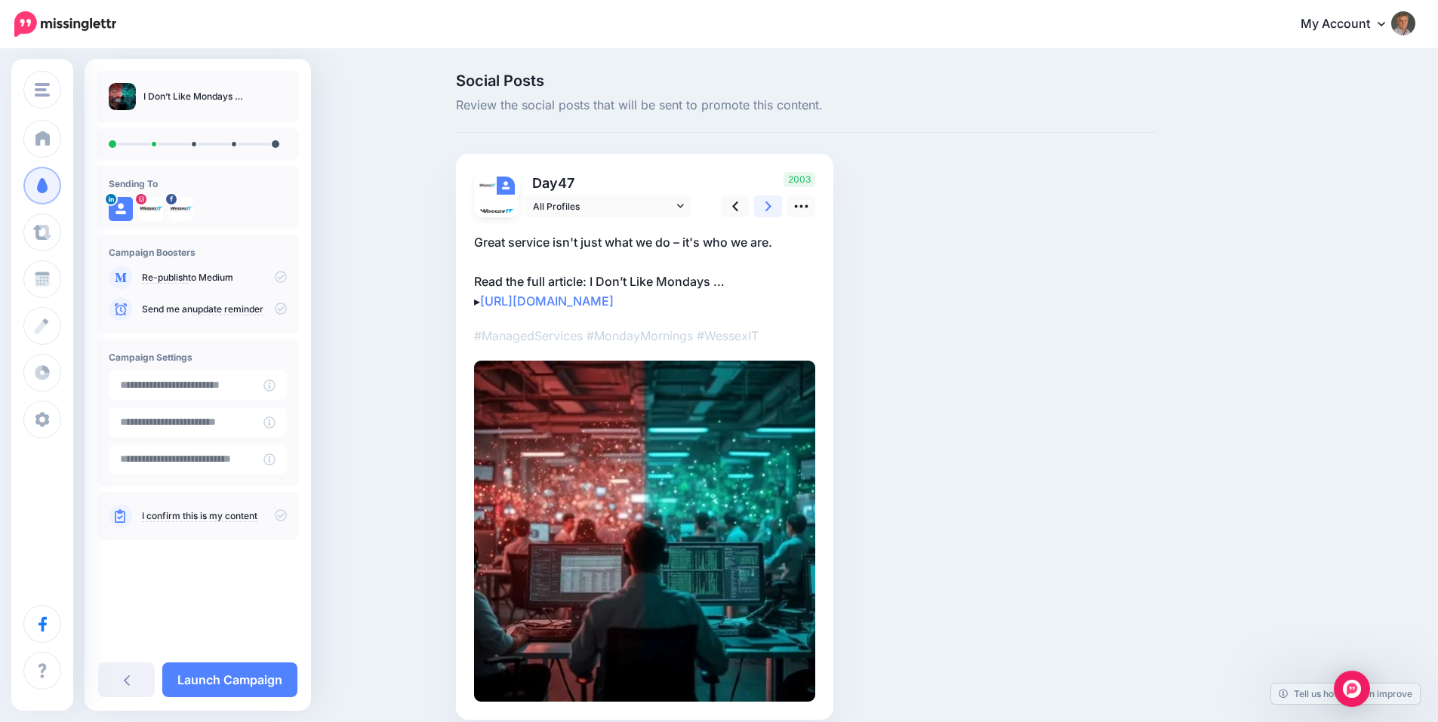
click at [771, 206] on icon at bounding box center [768, 207] width 6 height 16
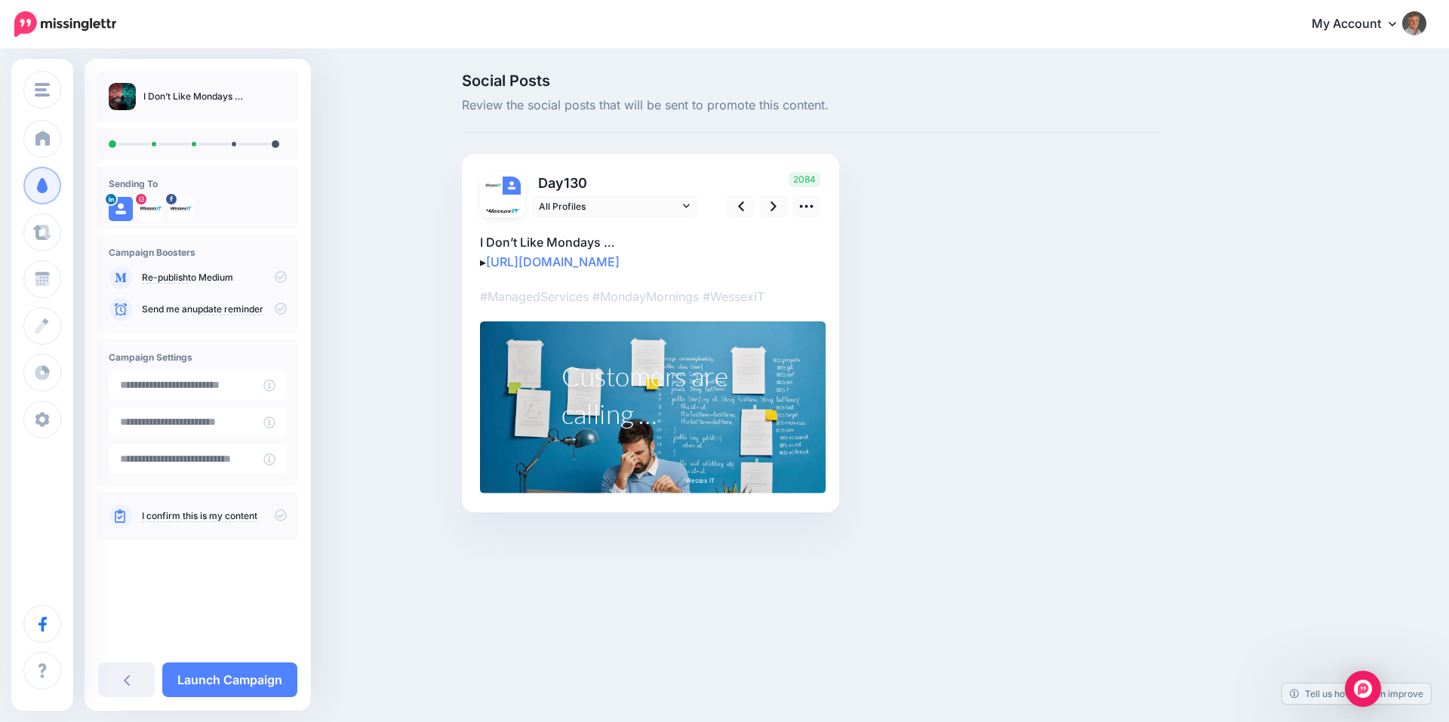
click at [634, 380] on div "Customers are calling …" at bounding box center [651, 395] width 180 height 75
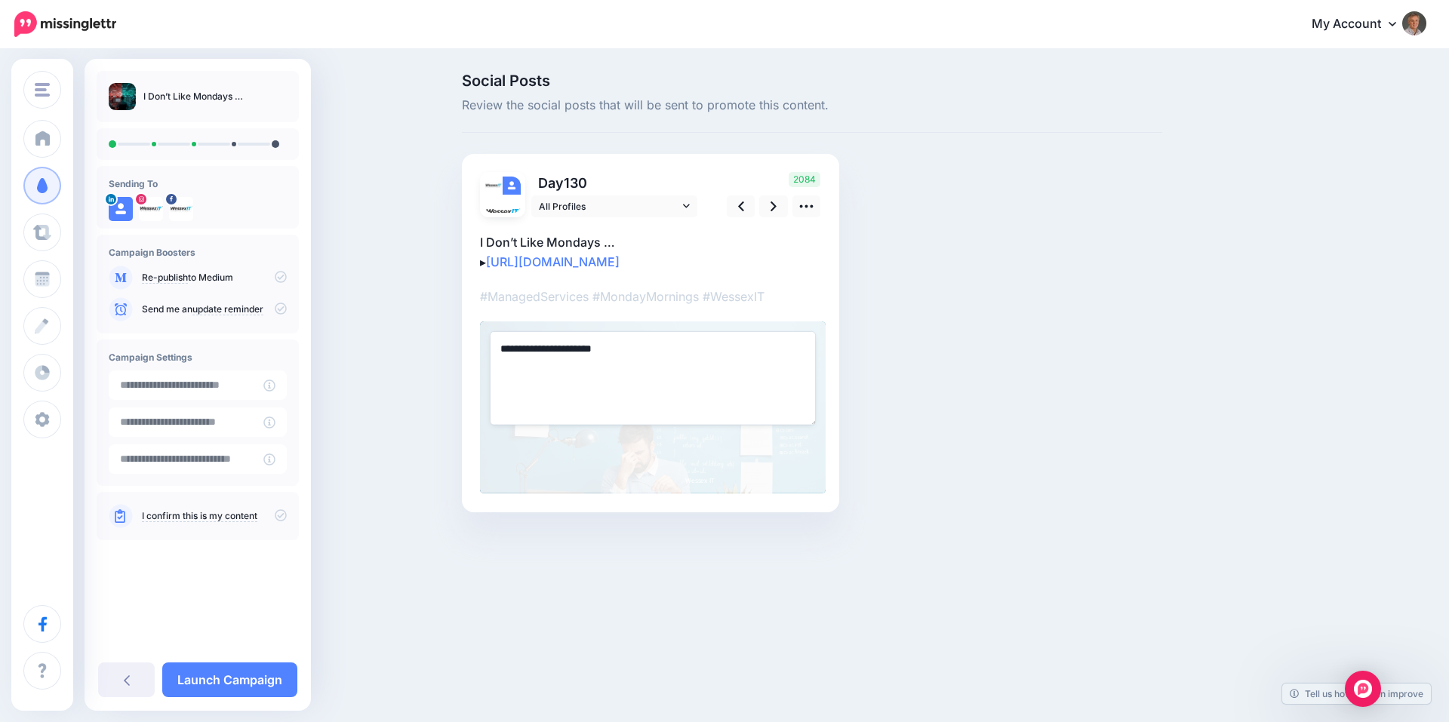
click at [494, 348] on textarea "**********" at bounding box center [653, 378] width 326 height 94
click at [898, 294] on div "Social Posts Review the social posts that will be sent to promote this content.…" at bounding box center [812, 315] width 723 height 485
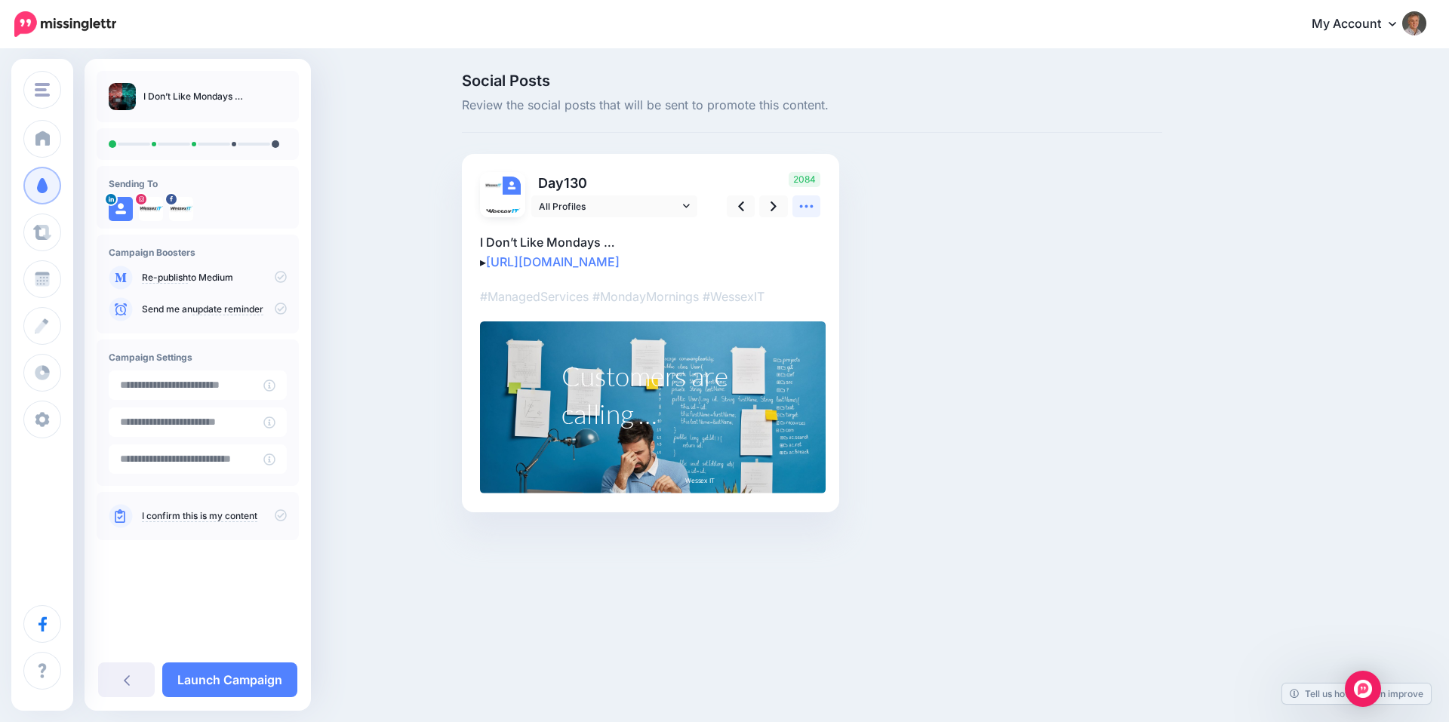
click at [806, 209] on icon at bounding box center [807, 207] width 16 height 16
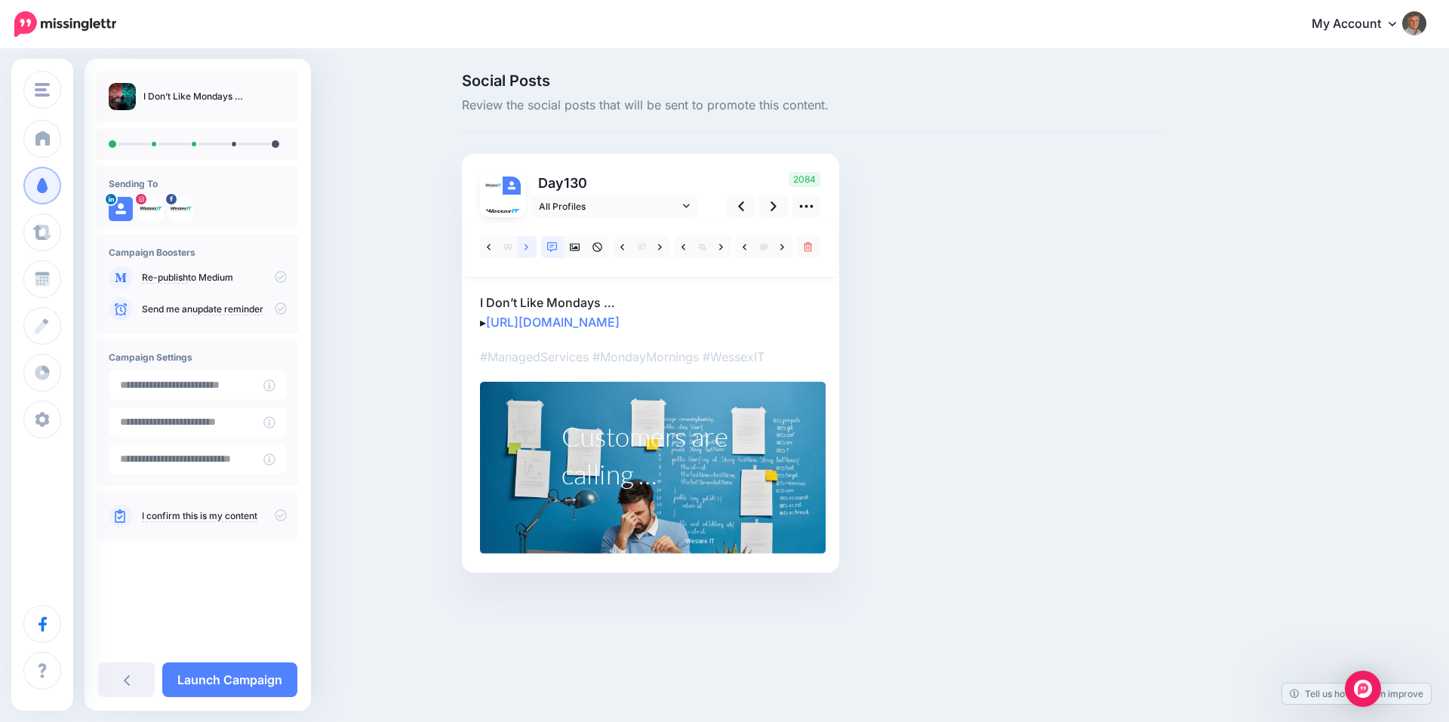
click at [527, 245] on icon at bounding box center [527, 247] width 4 height 11
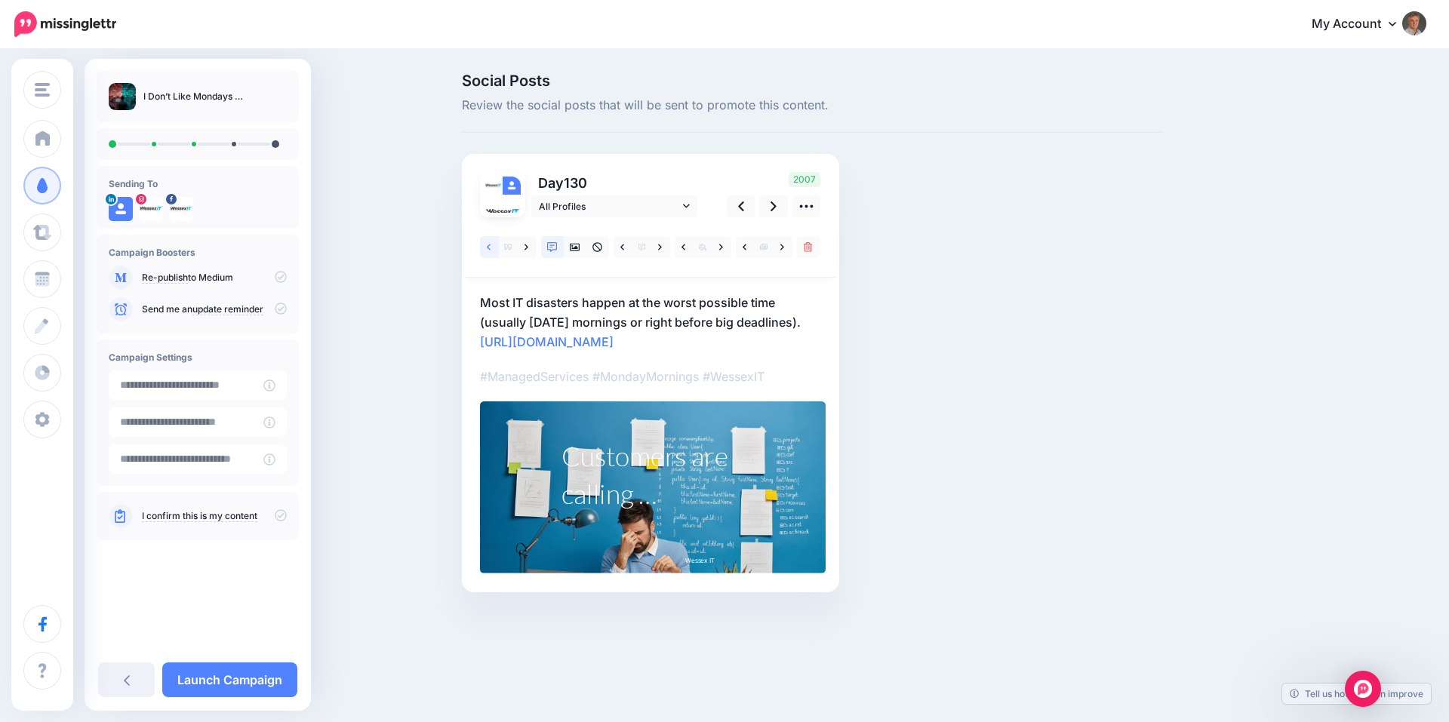
click at [485, 245] on link at bounding box center [489, 247] width 19 height 22
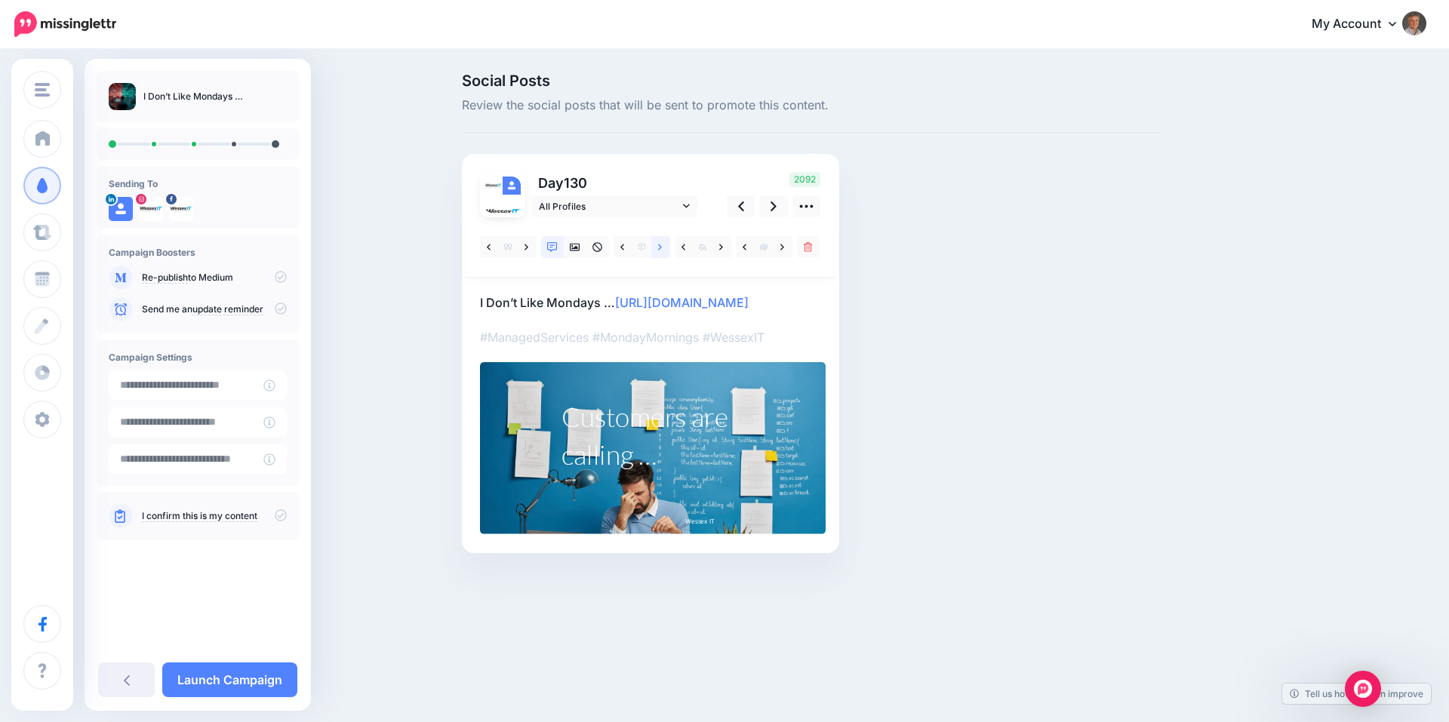
click at [658, 246] on icon at bounding box center [660, 247] width 4 height 11
click at [658, 245] on icon at bounding box center [660, 247] width 4 height 11
click at [722, 250] on icon at bounding box center [721, 247] width 4 height 11
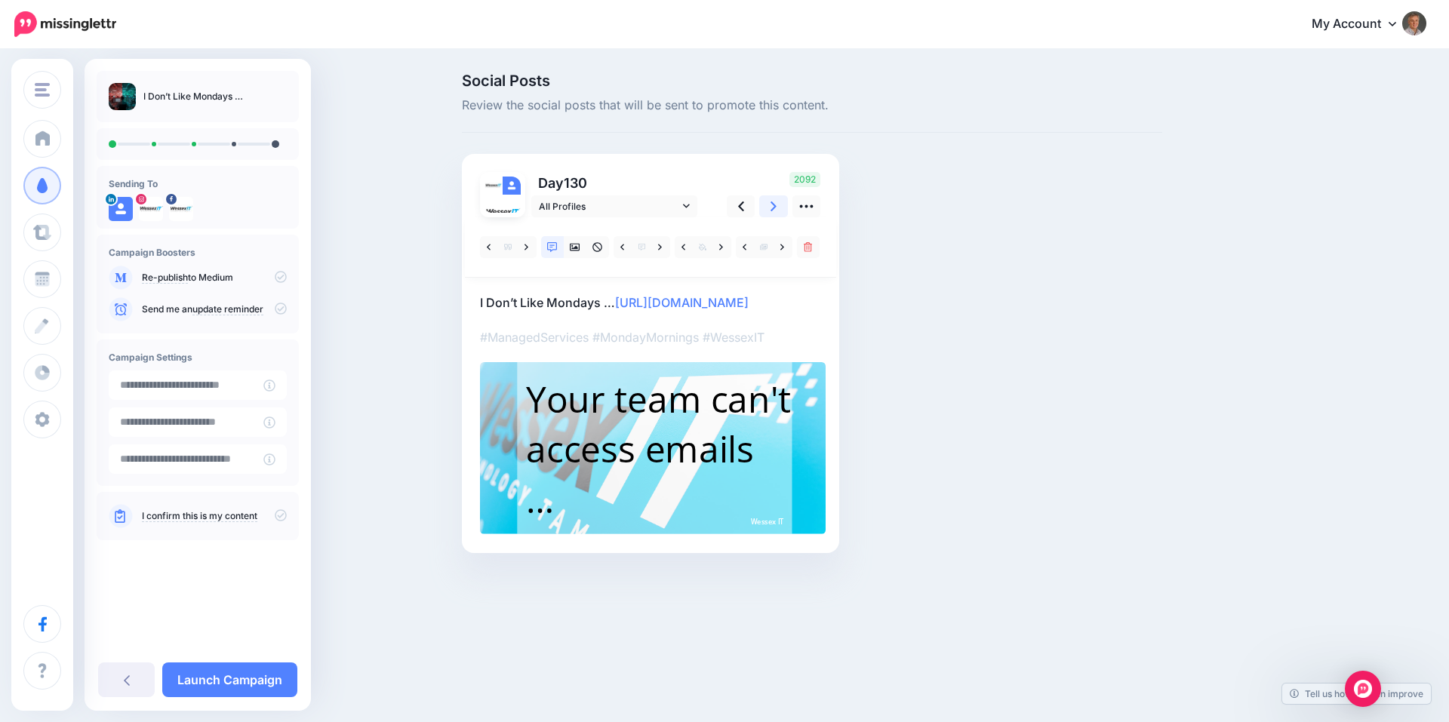
click at [771, 209] on icon at bounding box center [774, 207] width 6 height 16
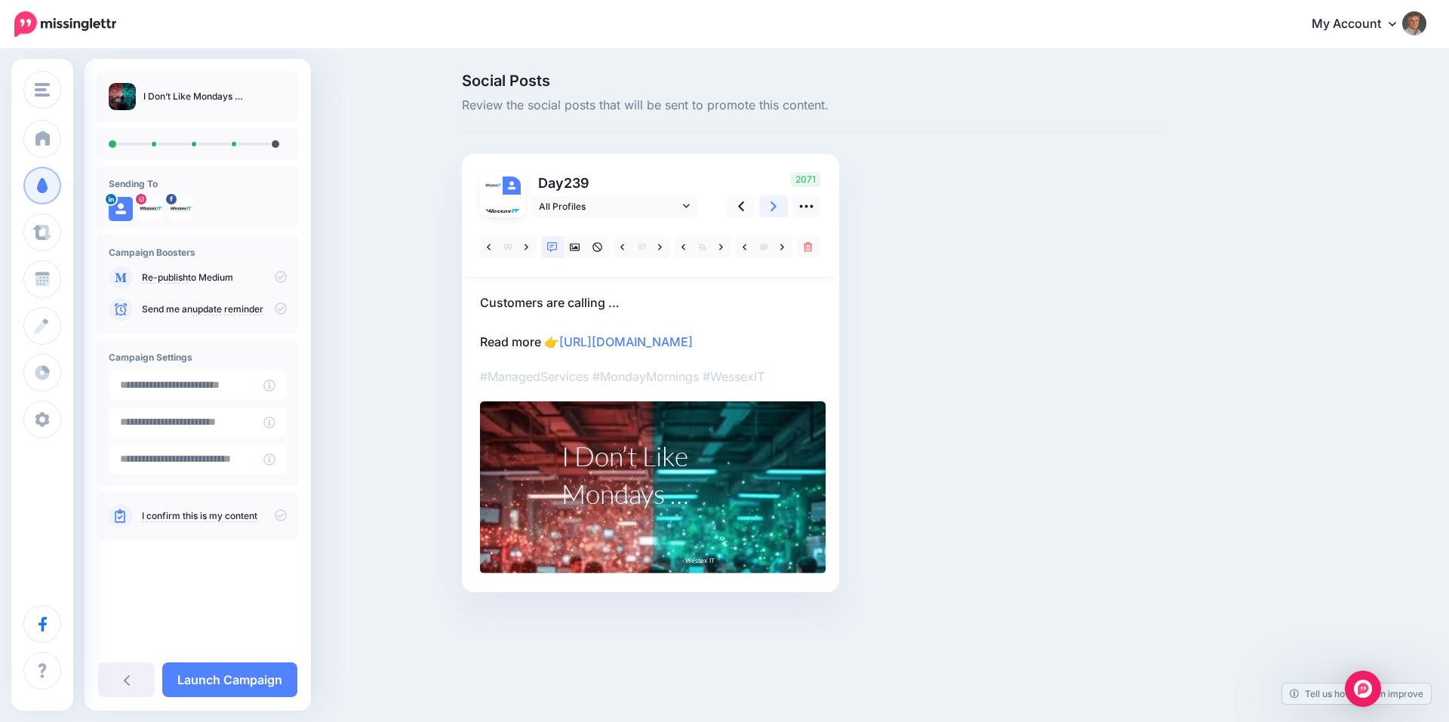
click at [771, 209] on icon at bounding box center [774, 207] width 6 height 16
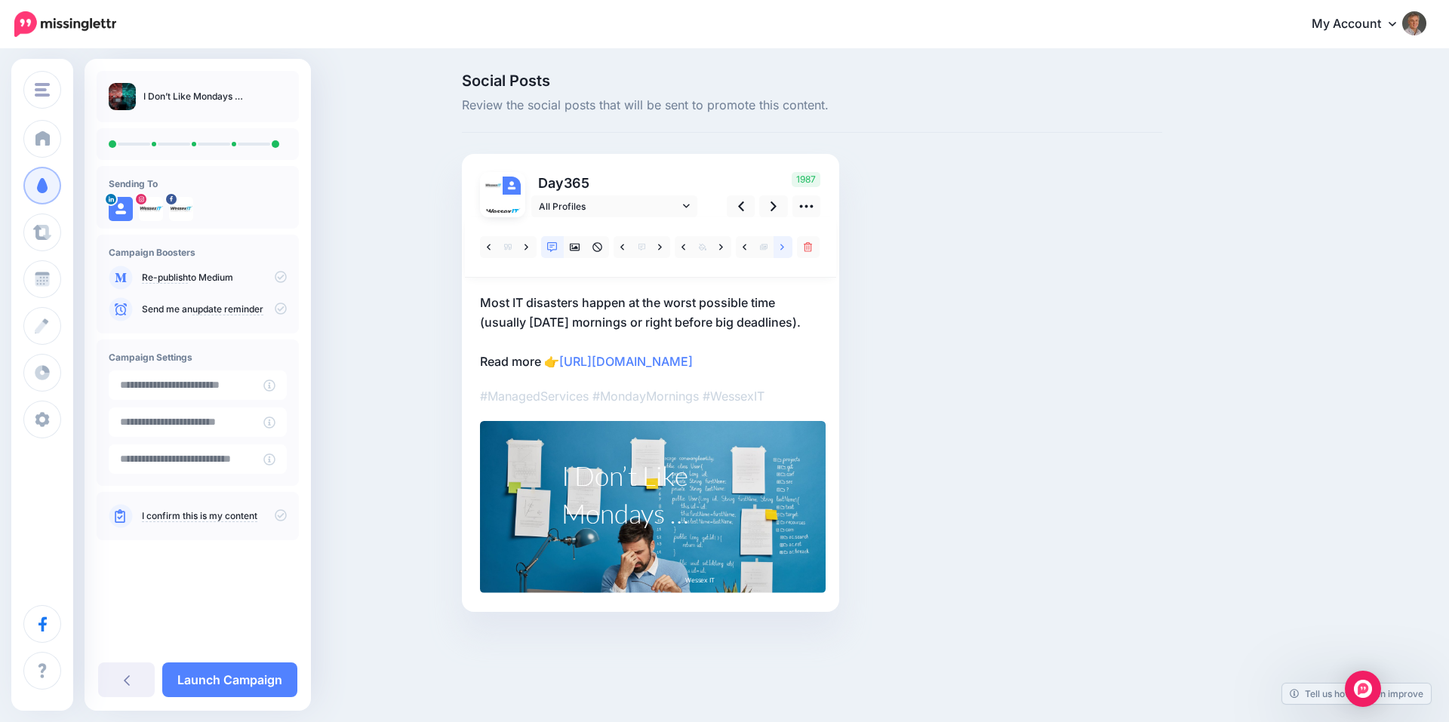
click at [781, 248] on icon at bounding box center [783, 247] width 4 height 11
click at [614, 476] on div "I Don’t Like Mondays …" at bounding box center [651, 494] width 180 height 75
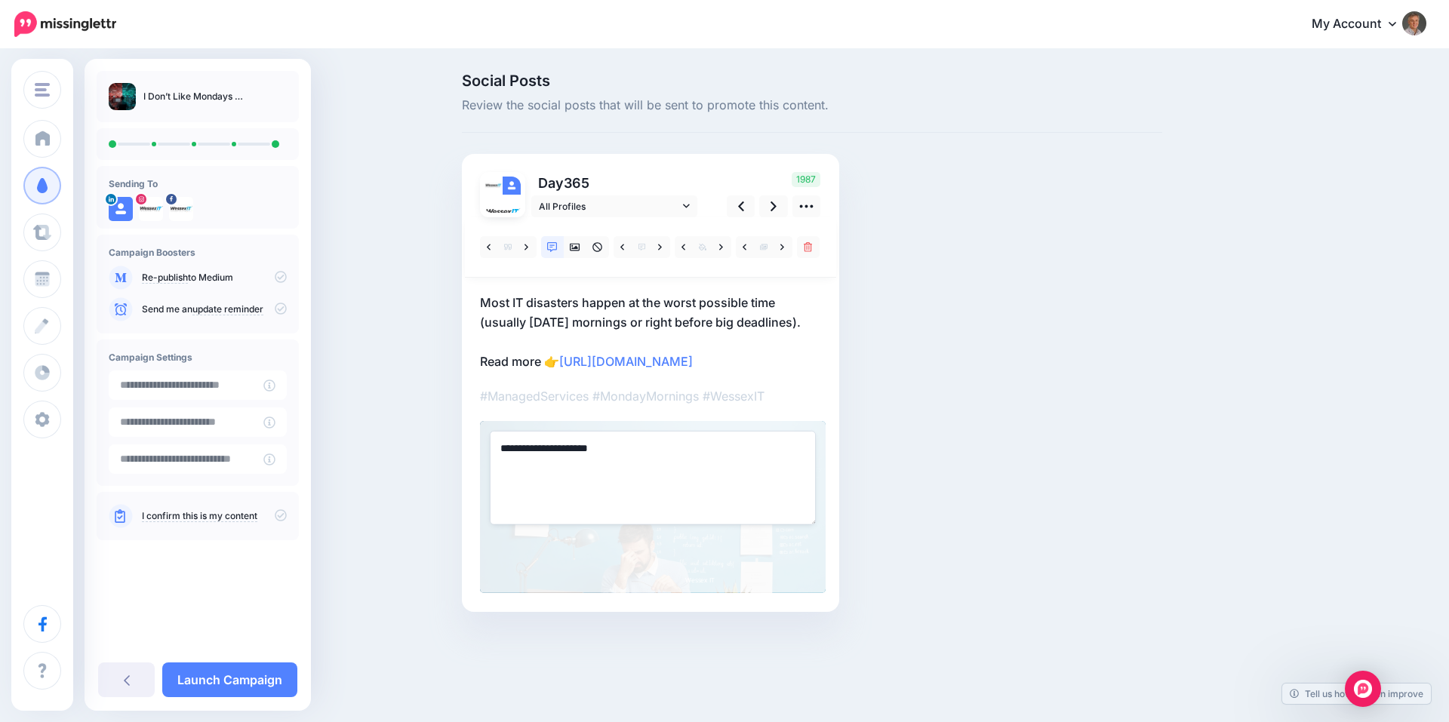
click at [498, 449] on textarea "**********" at bounding box center [653, 478] width 326 height 94
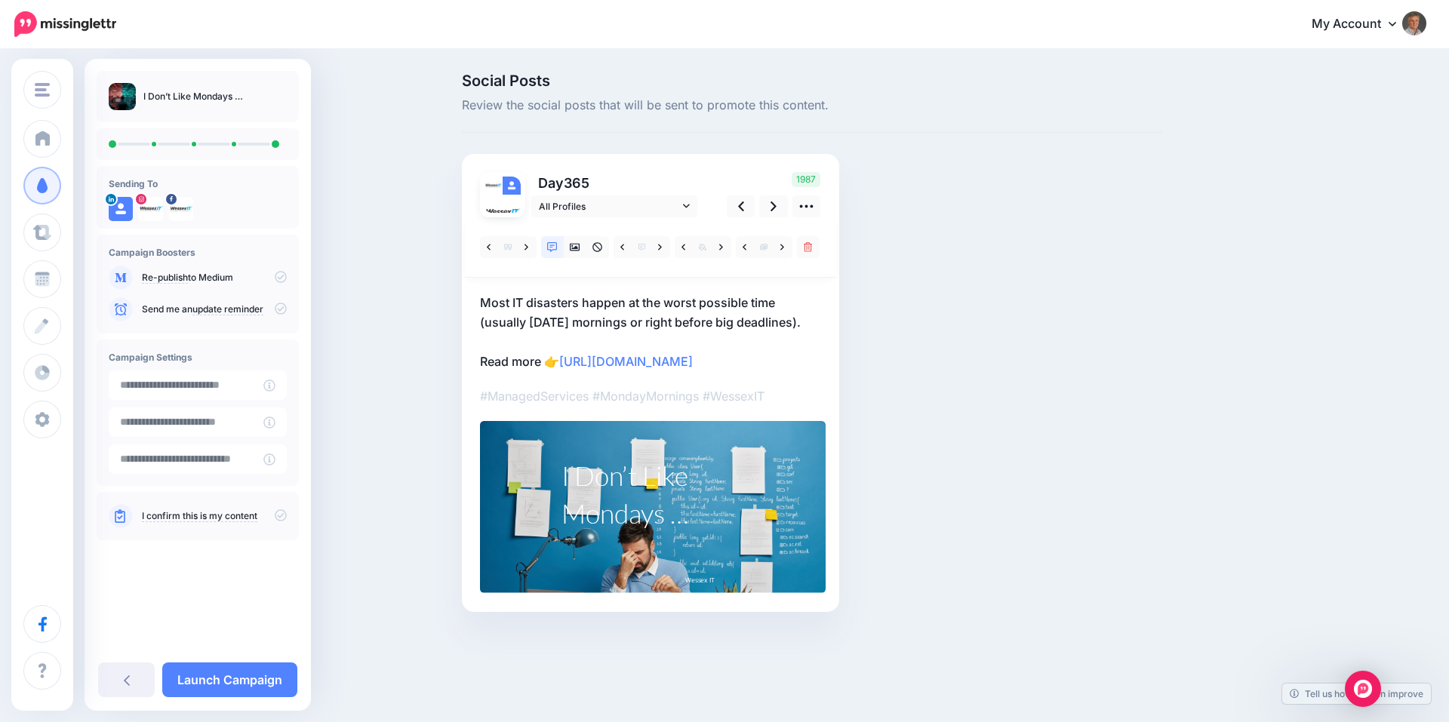
click at [903, 368] on div "Social Posts Review the social posts that will be sent to promote this content.…" at bounding box center [812, 365] width 723 height 584
click at [670, 486] on div "I Don’t Like Mondays …" at bounding box center [651, 494] width 180 height 75
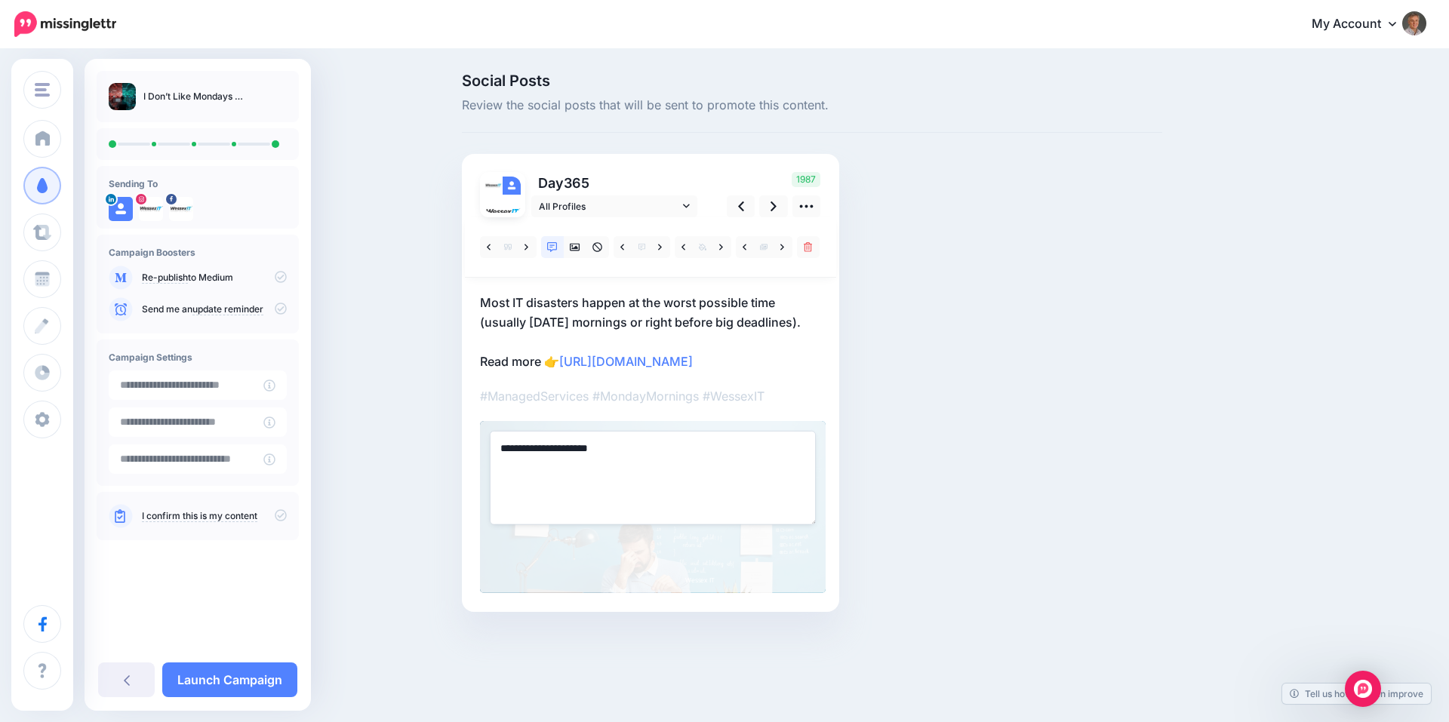
click at [499, 447] on textarea "**********" at bounding box center [653, 478] width 326 height 94
type textarea "**********"
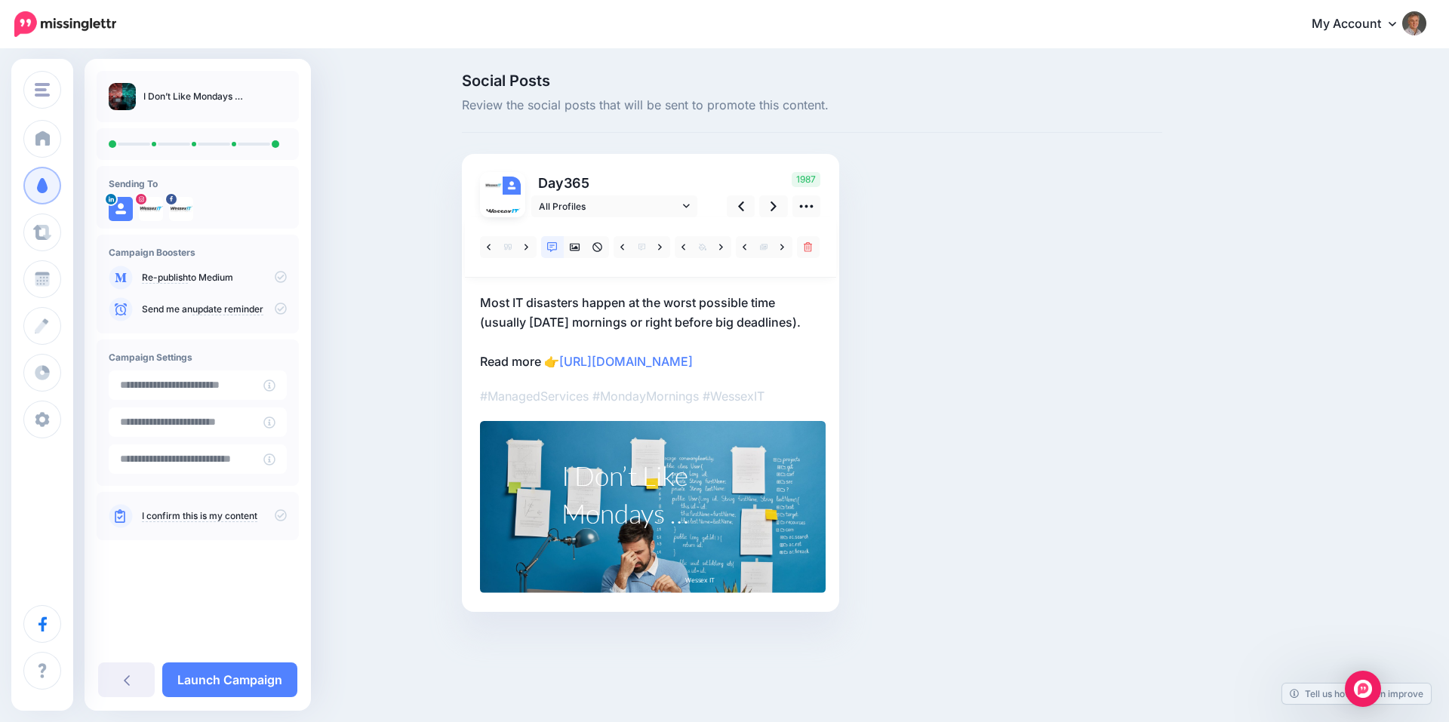
click at [909, 514] on div "Social Posts Review the social posts that will be sent to promote this content.…" at bounding box center [812, 365] width 723 height 584
click at [919, 461] on div "Social Posts Review the social posts that will be sent to promote this content.…" at bounding box center [812, 365] width 723 height 584
click at [218, 682] on link "Launch Campaign" at bounding box center [229, 680] width 135 height 35
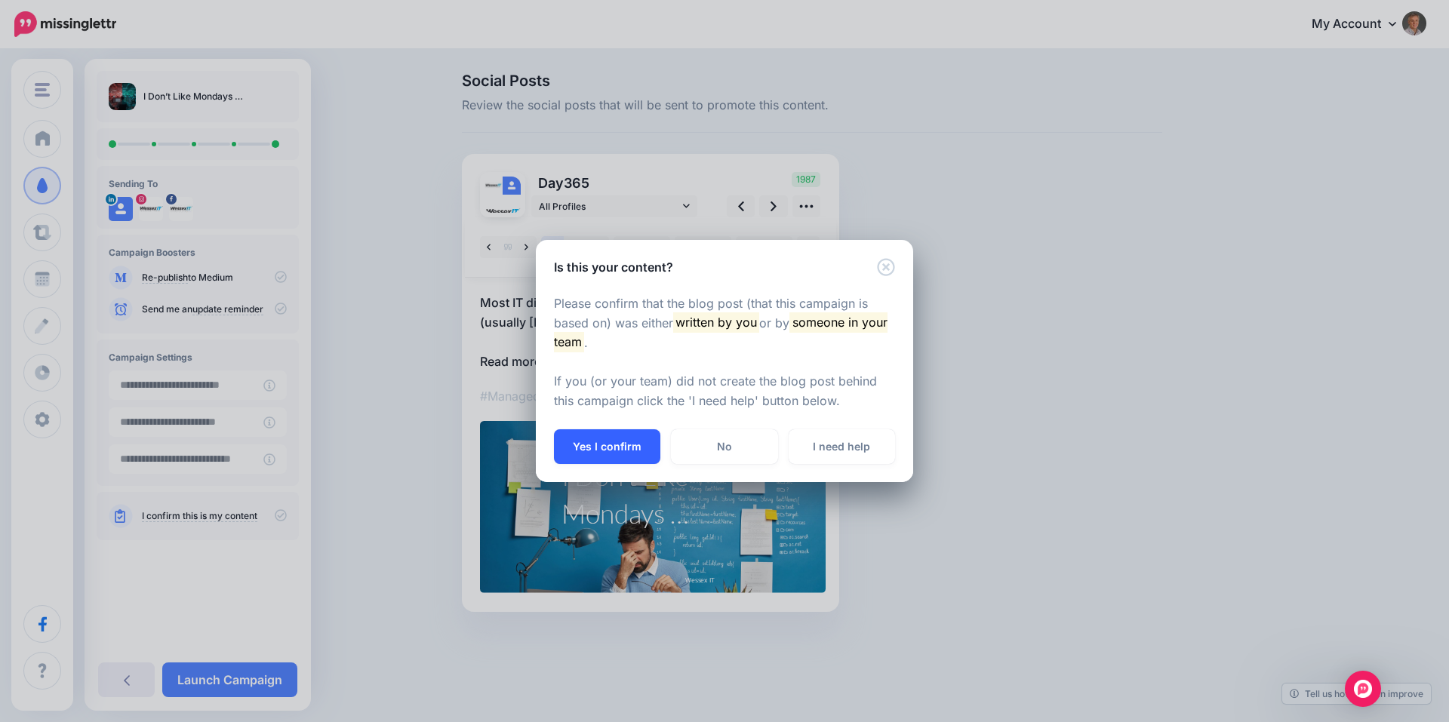
click at [604, 453] on button "Yes I confirm" at bounding box center [607, 447] width 106 height 35
